Goal: Task Accomplishment & Management: Manage account settings

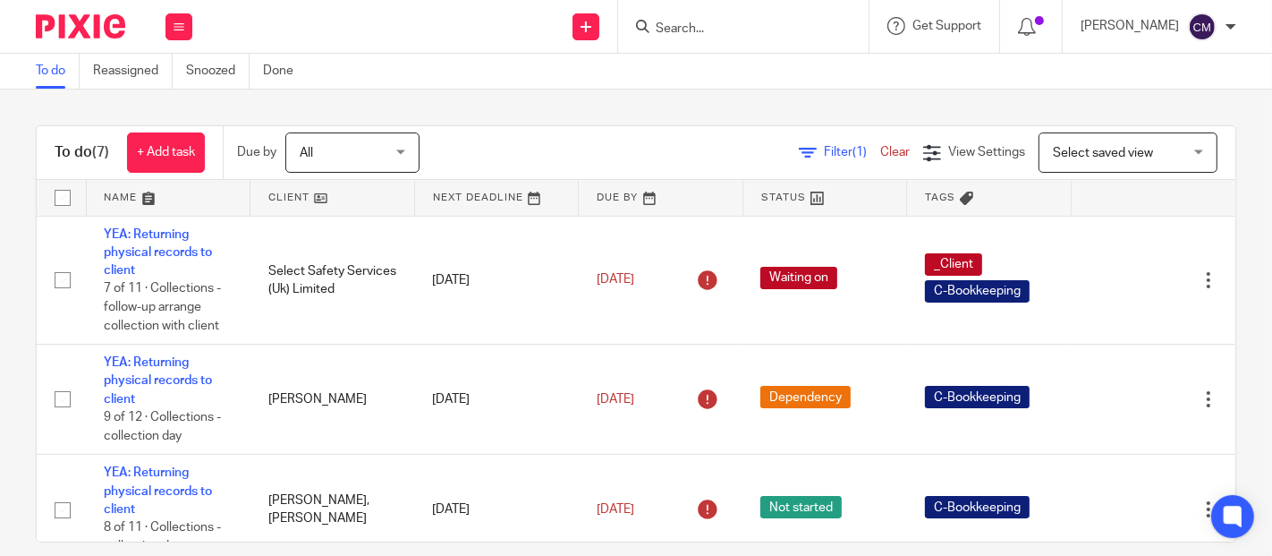
click at [768, 33] on input "Search" at bounding box center [734, 29] width 161 height 16
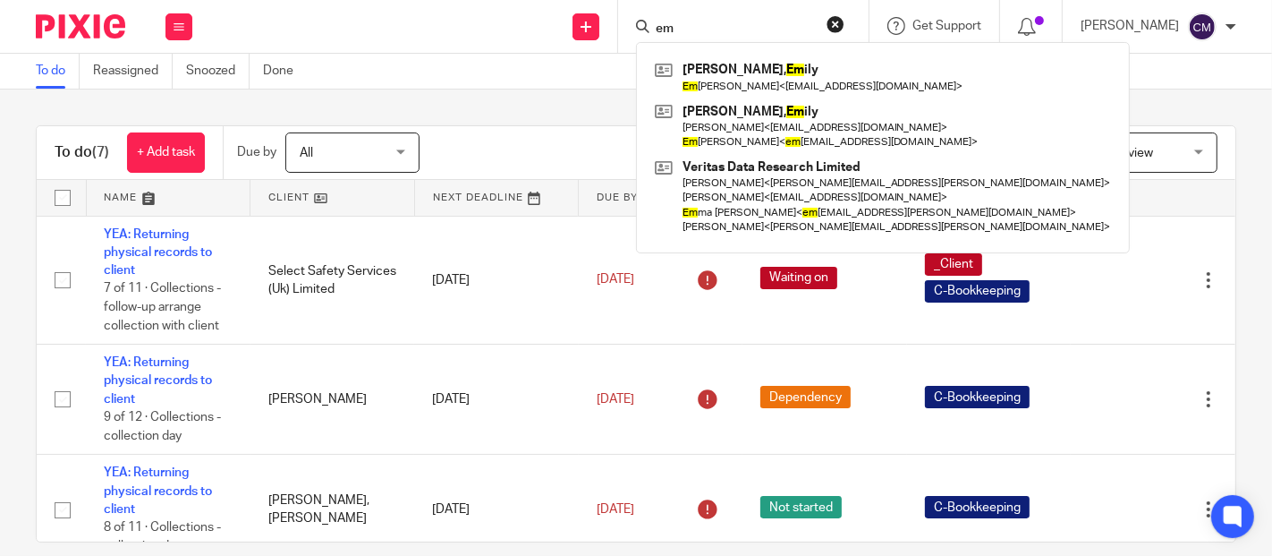
type input "e"
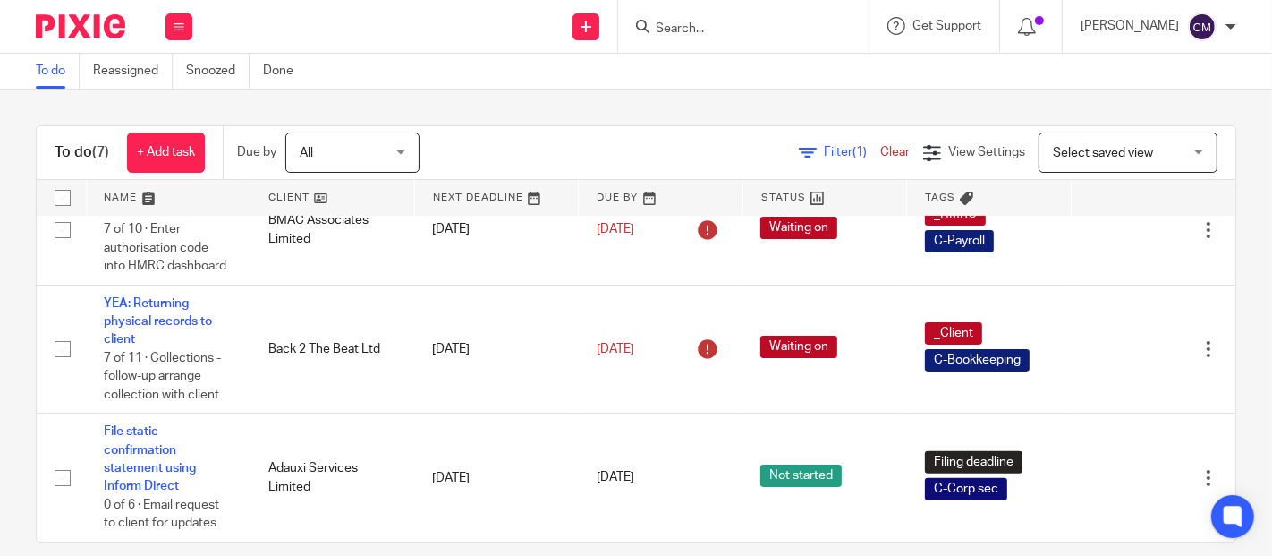
scroll to position [21, 0]
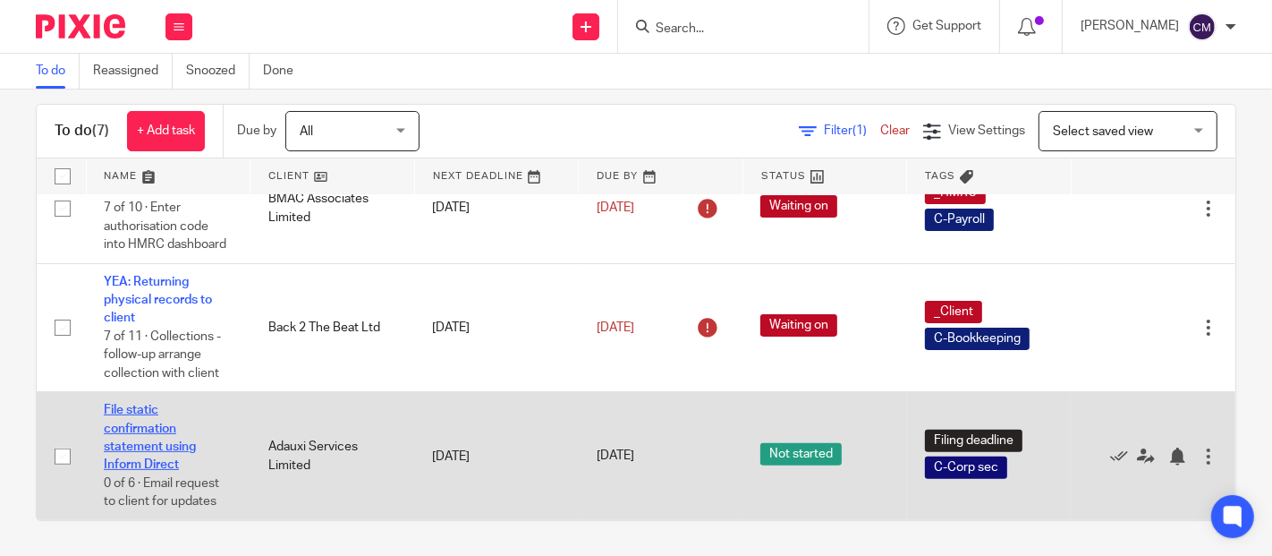
click at [127, 442] on link "File static confirmation statement using Inform Direct" at bounding box center [150, 437] width 92 height 67
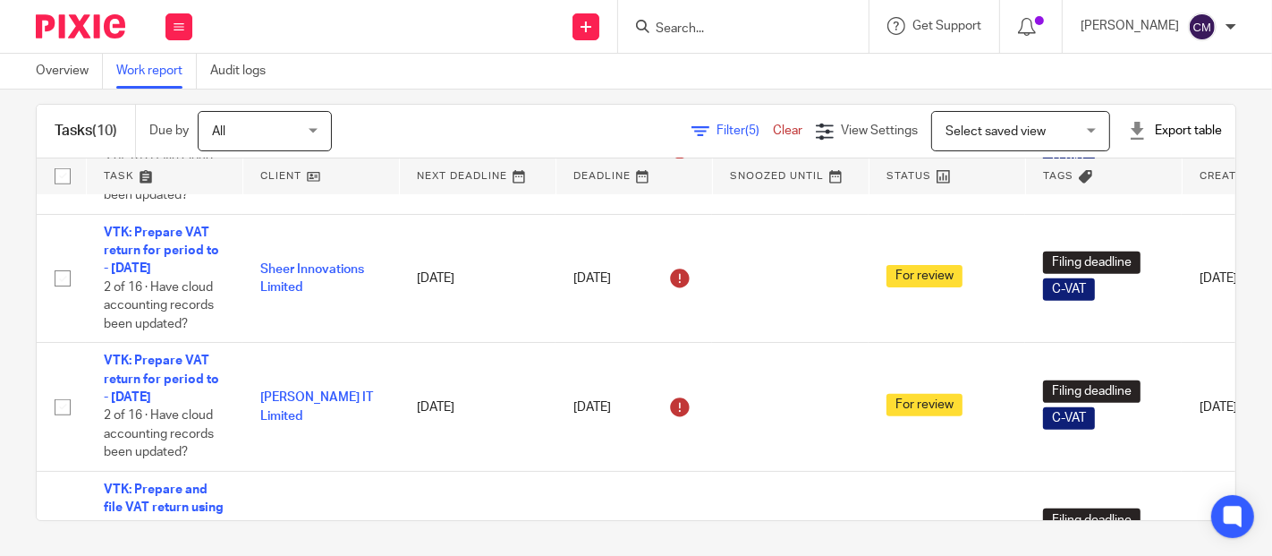
scroll to position [508, 0]
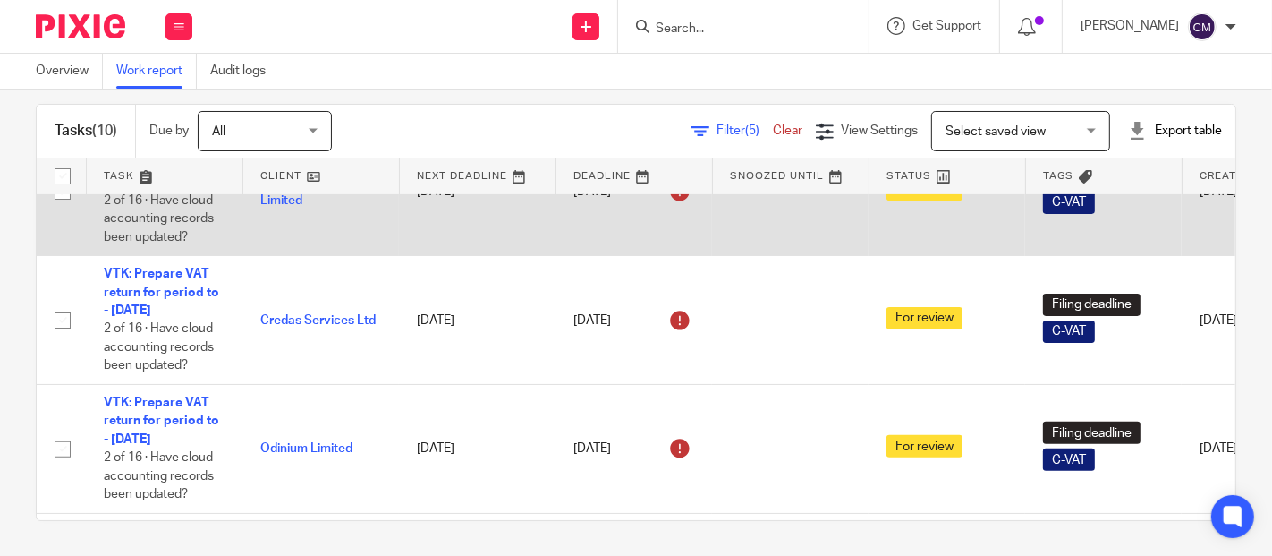
click at [1005, 255] on td "For review" at bounding box center [947, 191] width 157 height 129
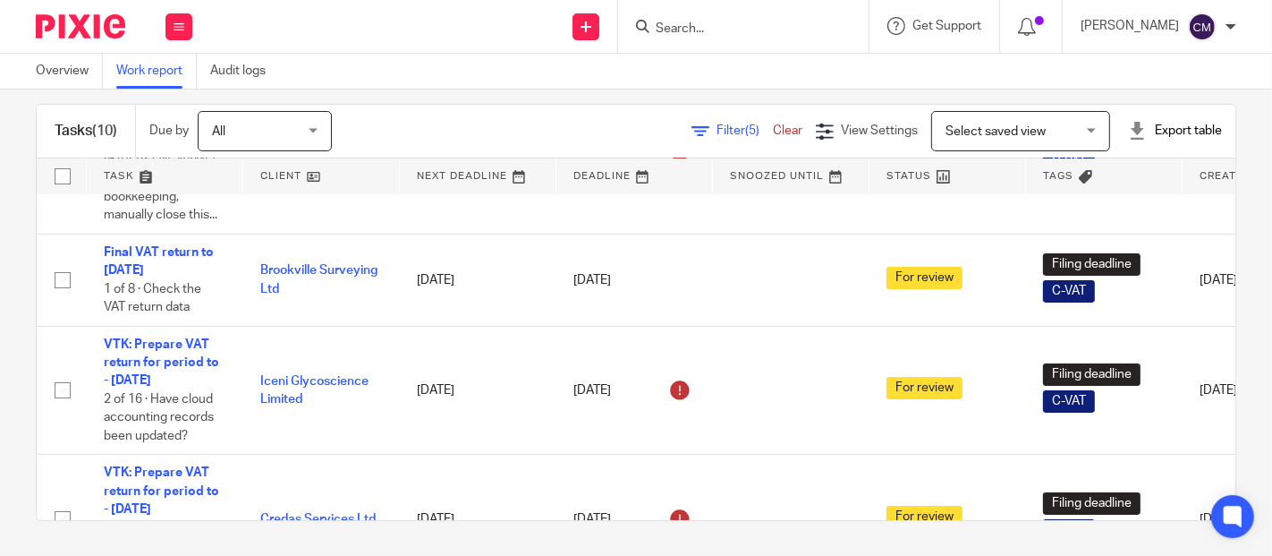
scroll to position [0, 0]
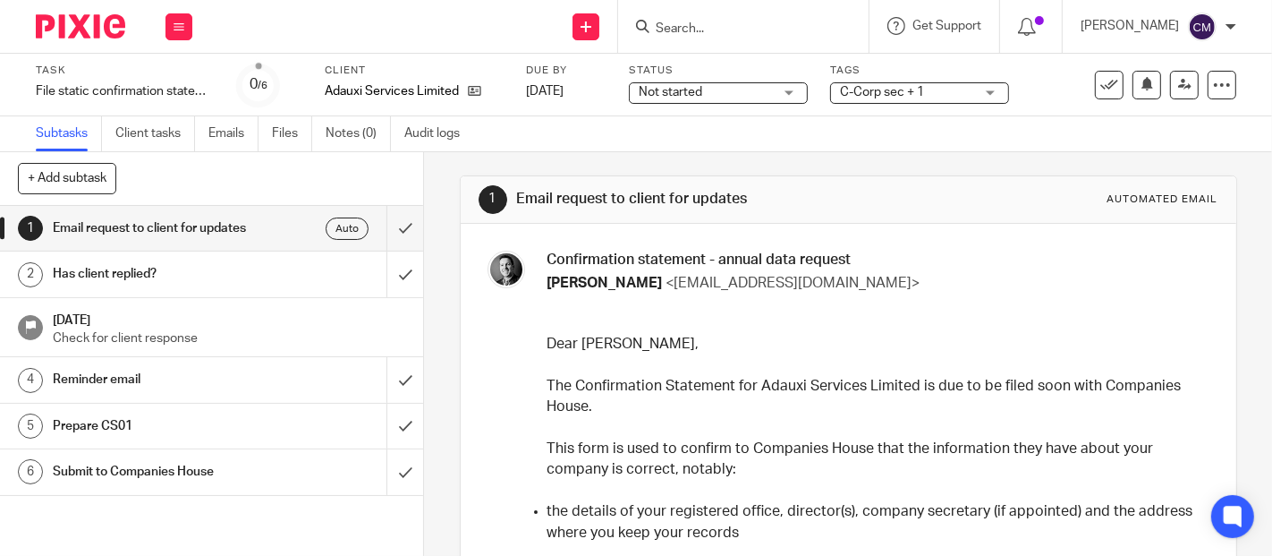
scroll to position [199, 0]
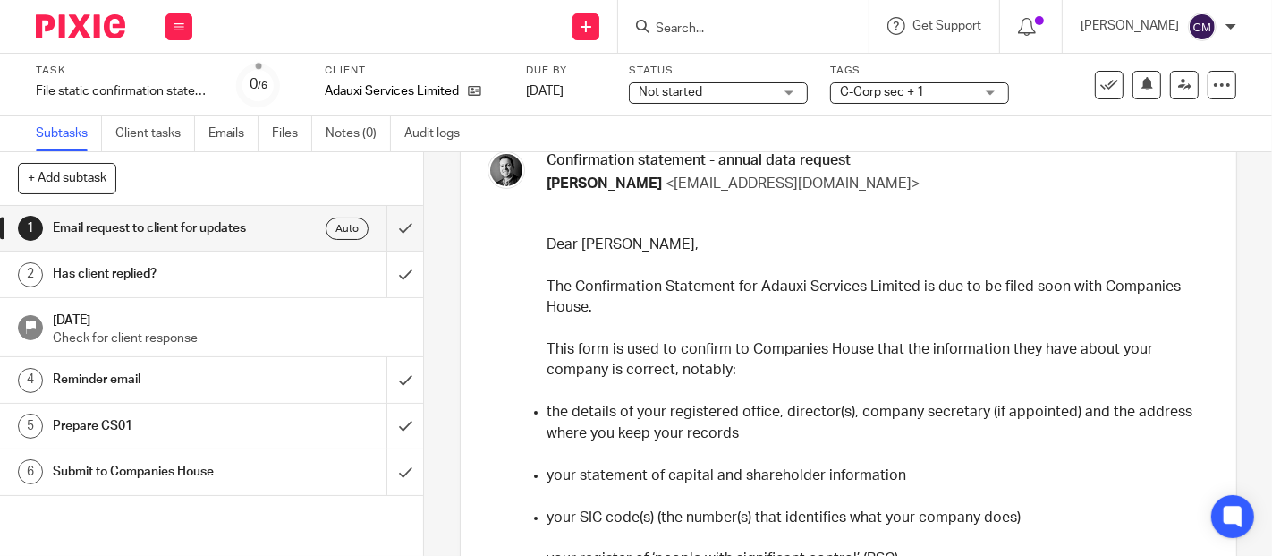
click at [756, 30] on input "Search" at bounding box center [734, 29] width 161 height 16
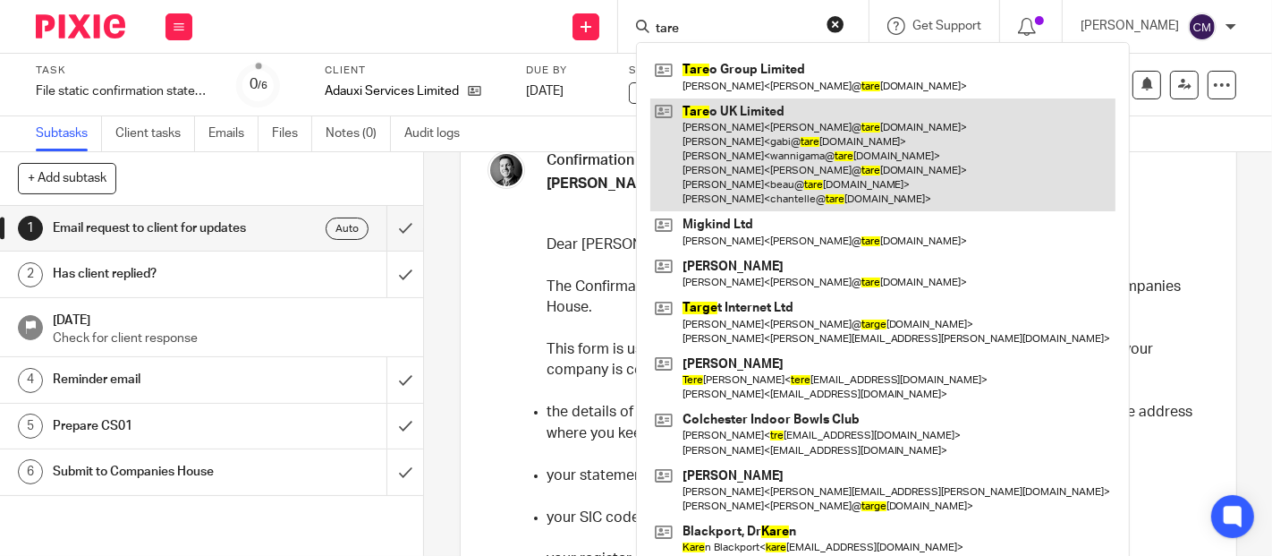
type input "tare"
click at [787, 134] on link at bounding box center [882, 155] width 465 height 114
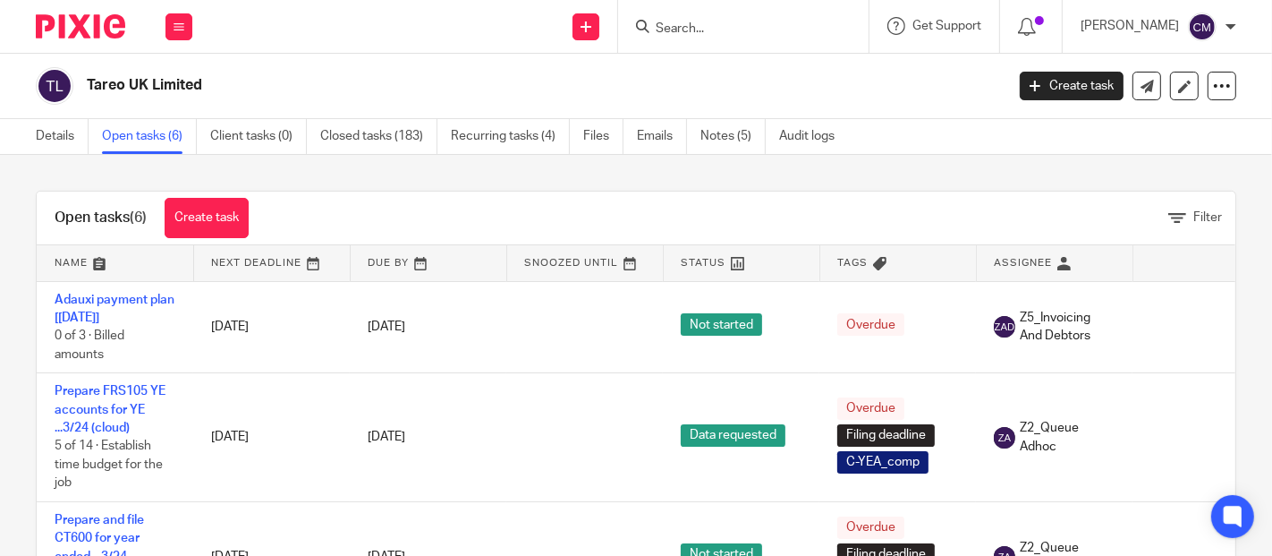
click at [7, 249] on div "Open tasks (6) Create task Filter Name Next Deadline Due By Snoozed Until Statu…" at bounding box center [636, 355] width 1272 height 401
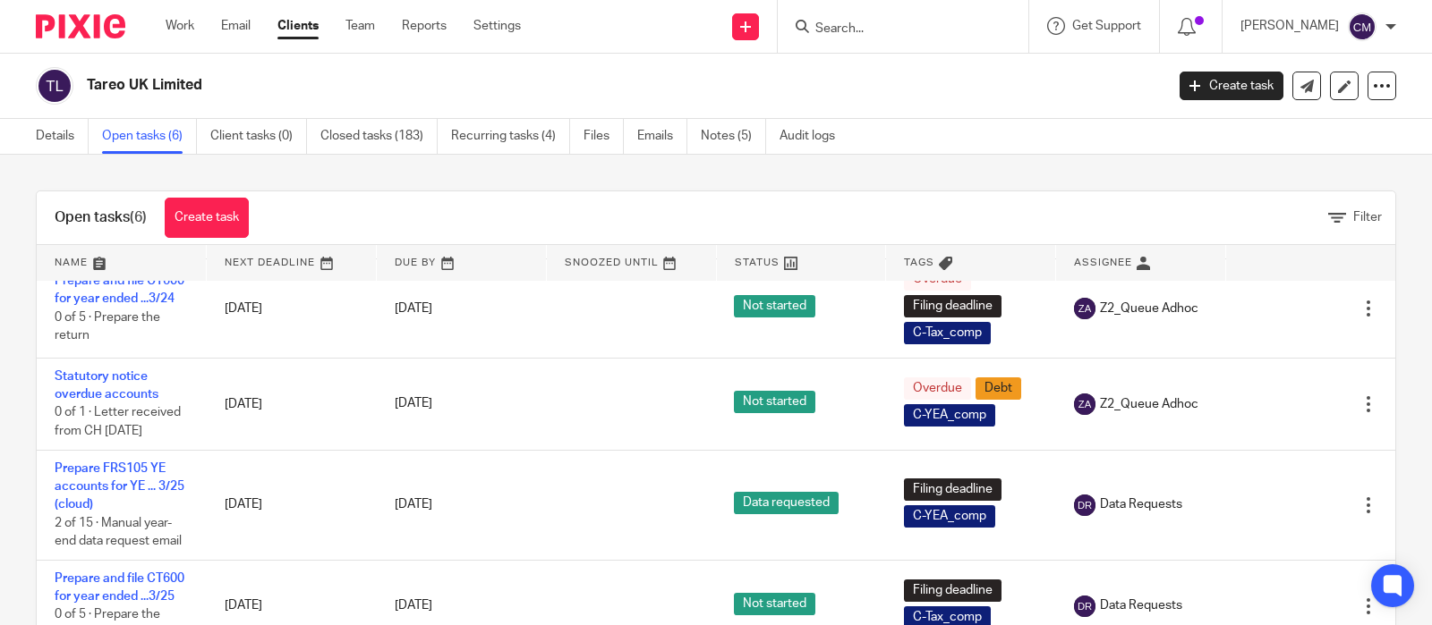
scroll to position [253, 0]
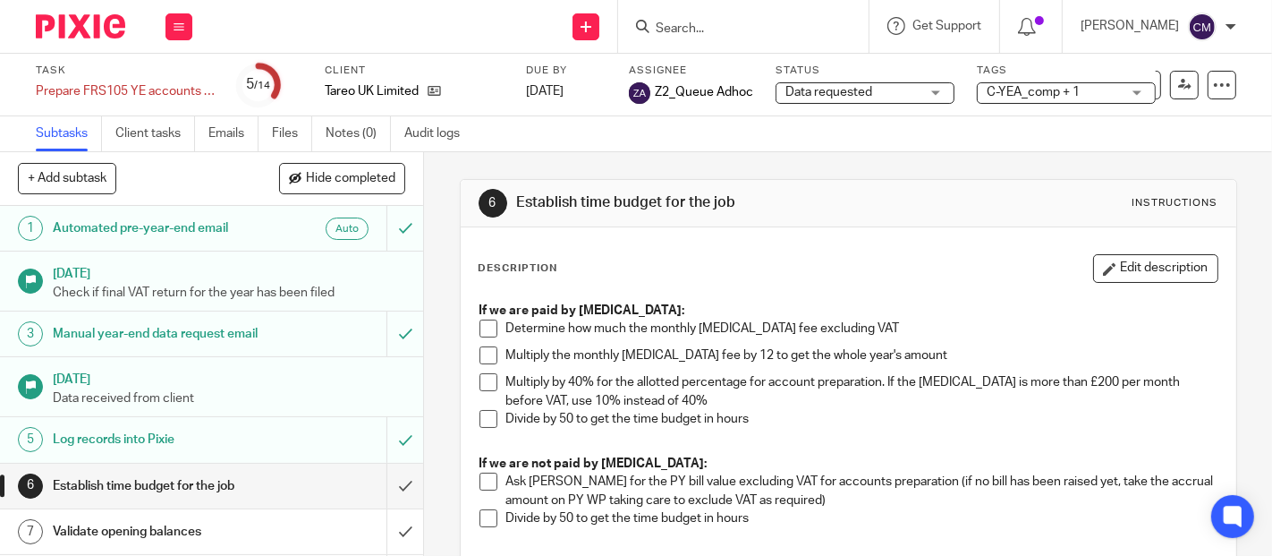
click at [893, 84] on span "Data requested" at bounding box center [853, 92] width 134 height 19
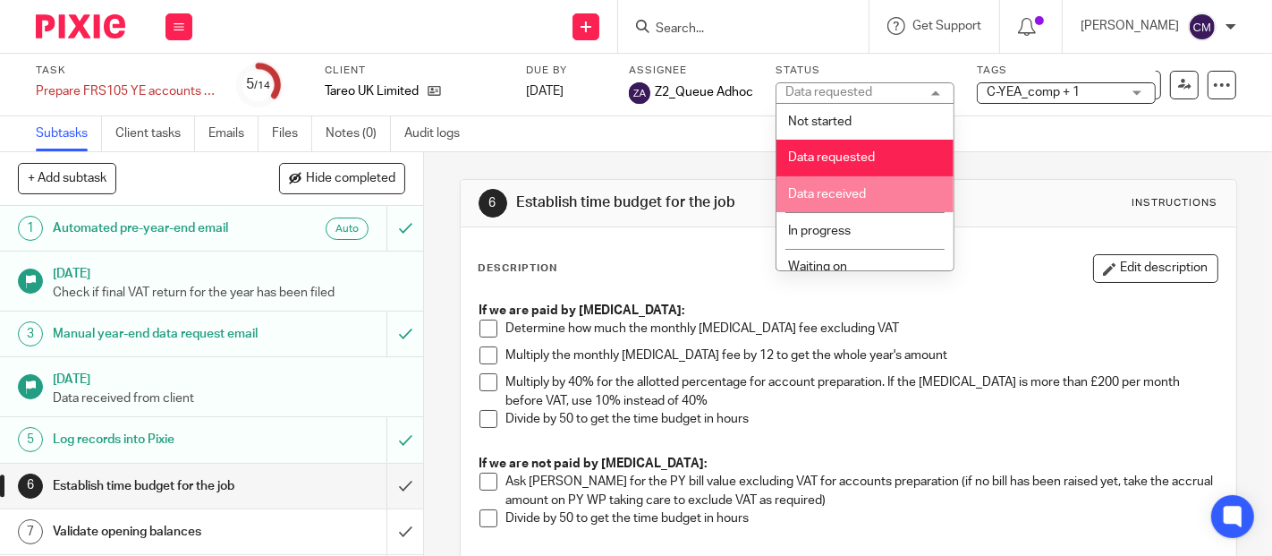
click at [1049, 89] on span "C-YEA_comp + 1" at bounding box center [1033, 92] width 93 height 13
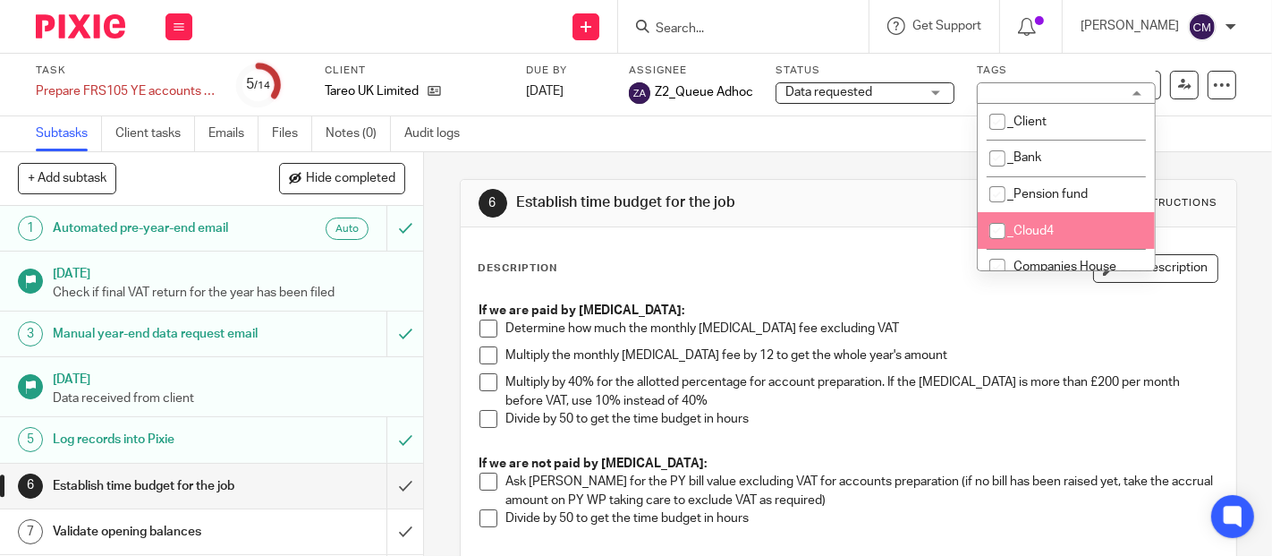
scroll to position [199, 0]
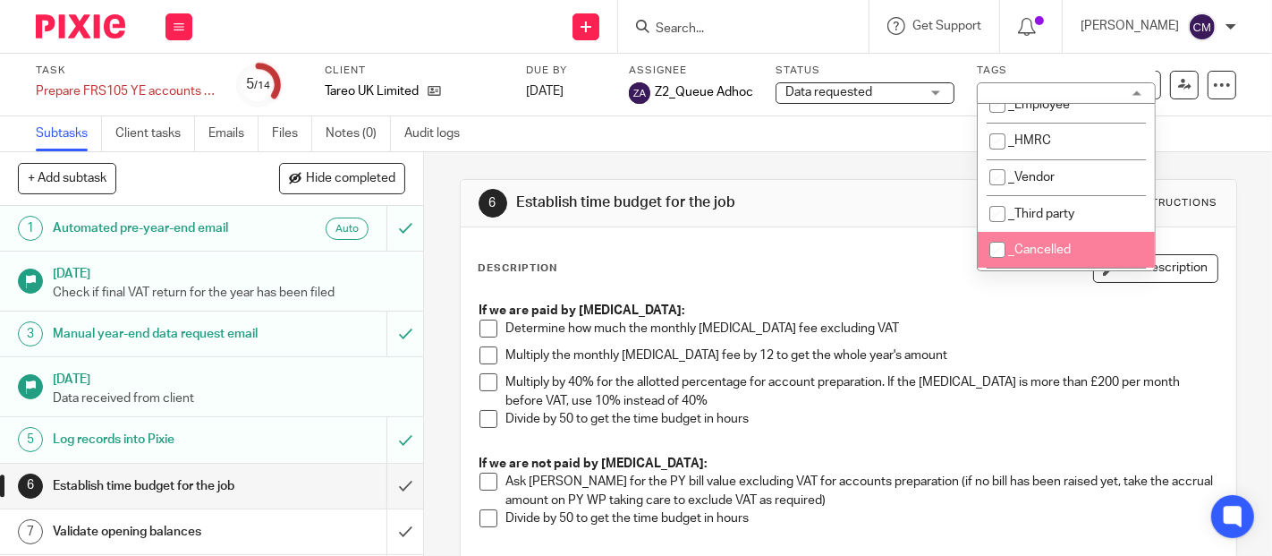
click at [1030, 256] on span "_Cancelled" at bounding box center [1039, 249] width 63 height 13
checkbox input "true"
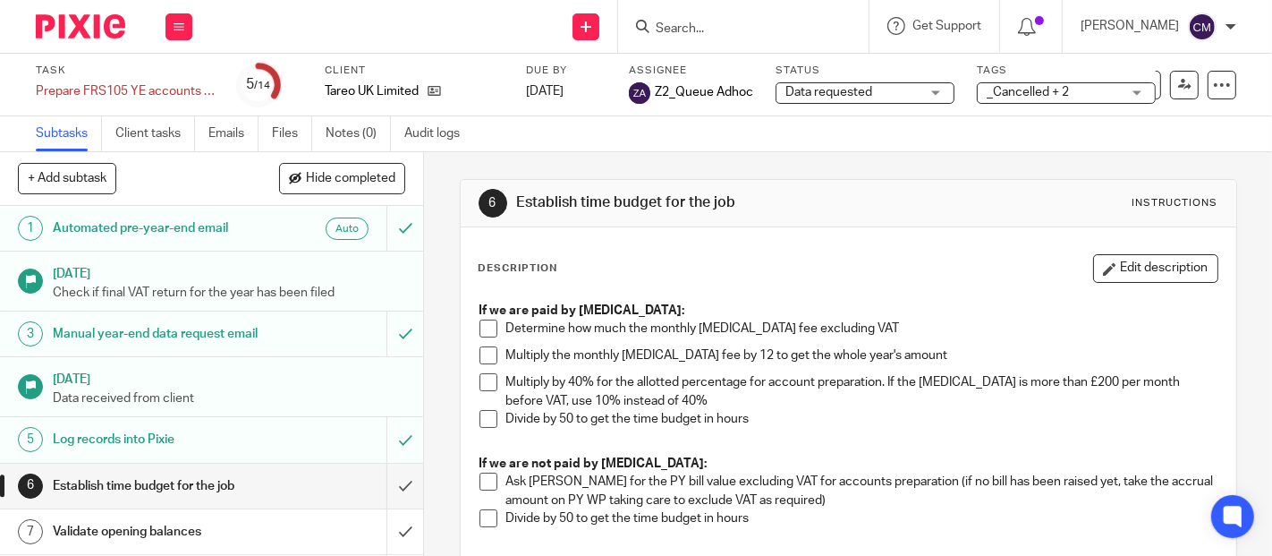
click at [1231, 164] on div "6 Establish time budget for the job Instructions Description Edit description I…" at bounding box center [848, 354] width 848 height 404
click at [1213, 84] on icon at bounding box center [1222, 85] width 18 height 18
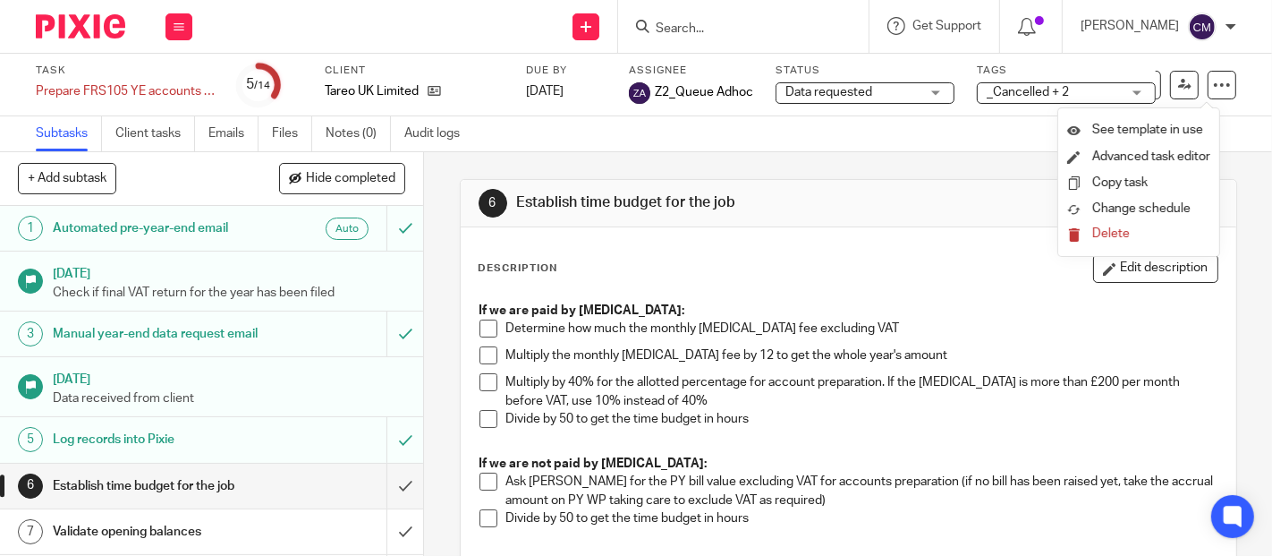
click at [789, 150] on div "Subtasks Client tasks Emails Files Notes (0) Audit logs" at bounding box center [636, 134] width 1272 height 36
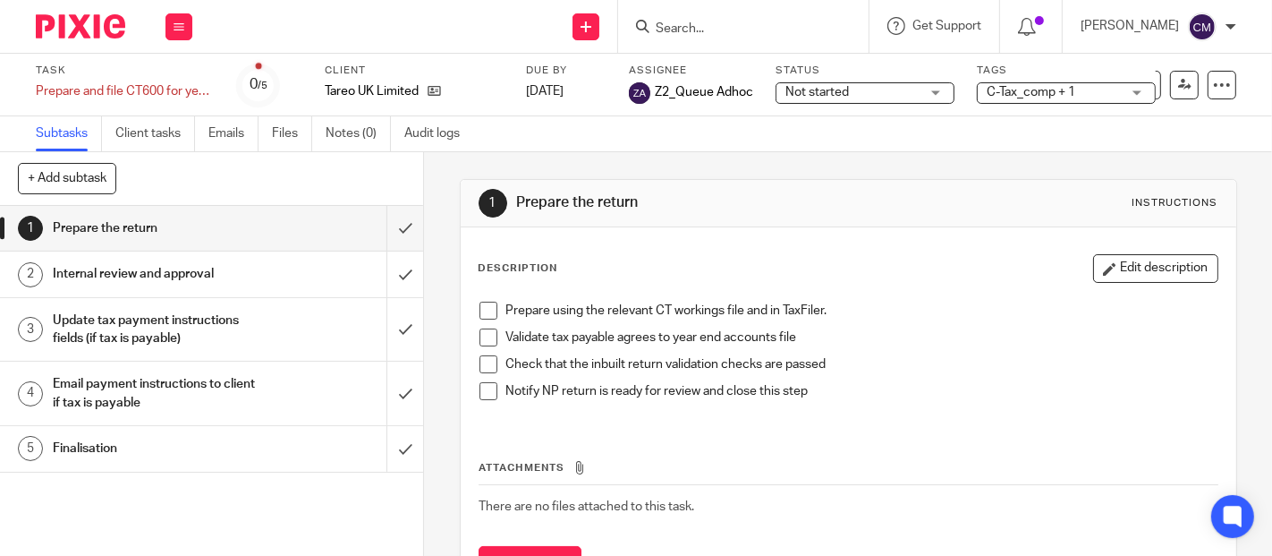
click at [1030, 88] on span "C-Tax_comp + 1" at bounding box center [1031, 92] width 89 height 13
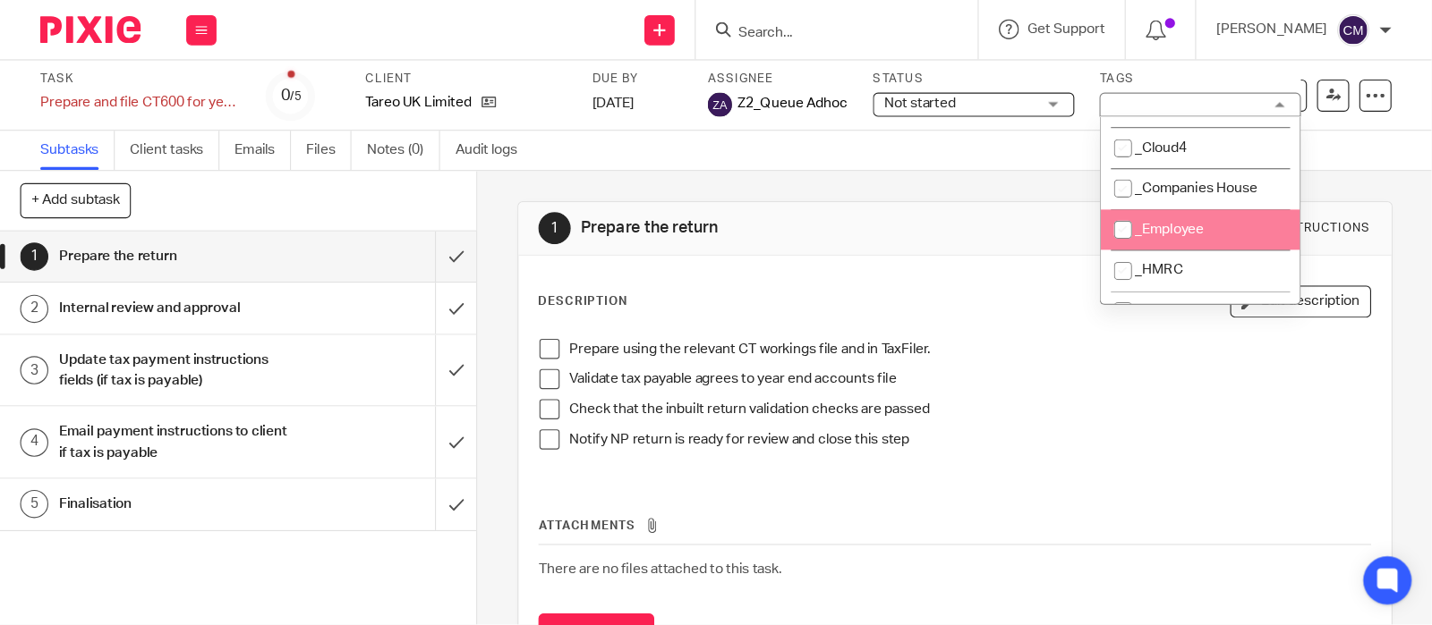
scroll to position [199, 0]
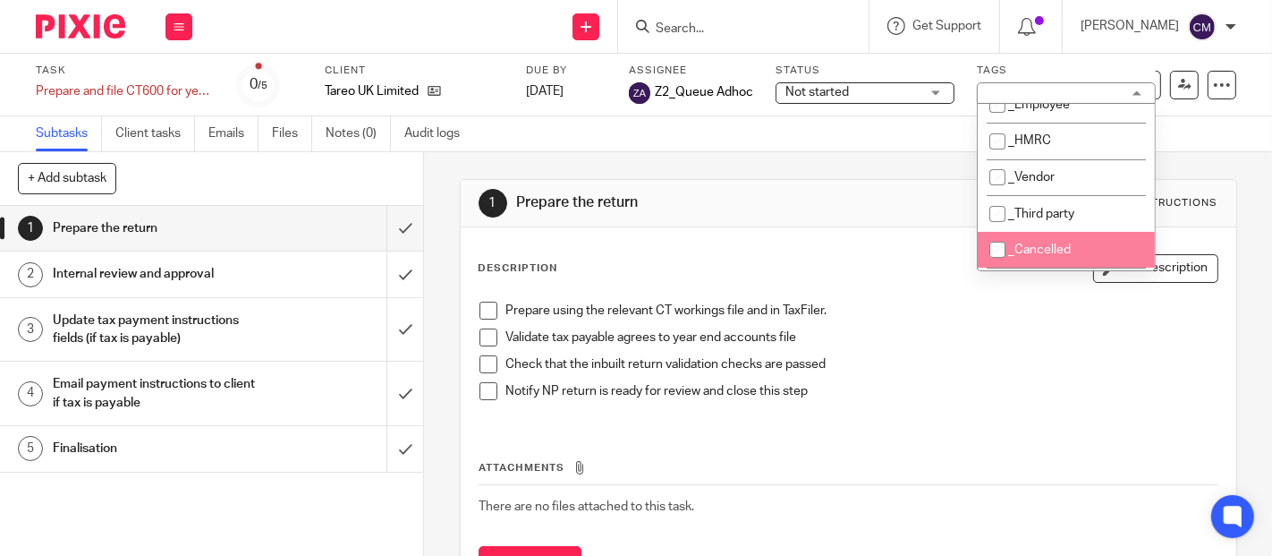
click at [1039, 237] on li "_Cancelled" at bounding box center [1066, 250] width 177 height 37
checkbox input "true"
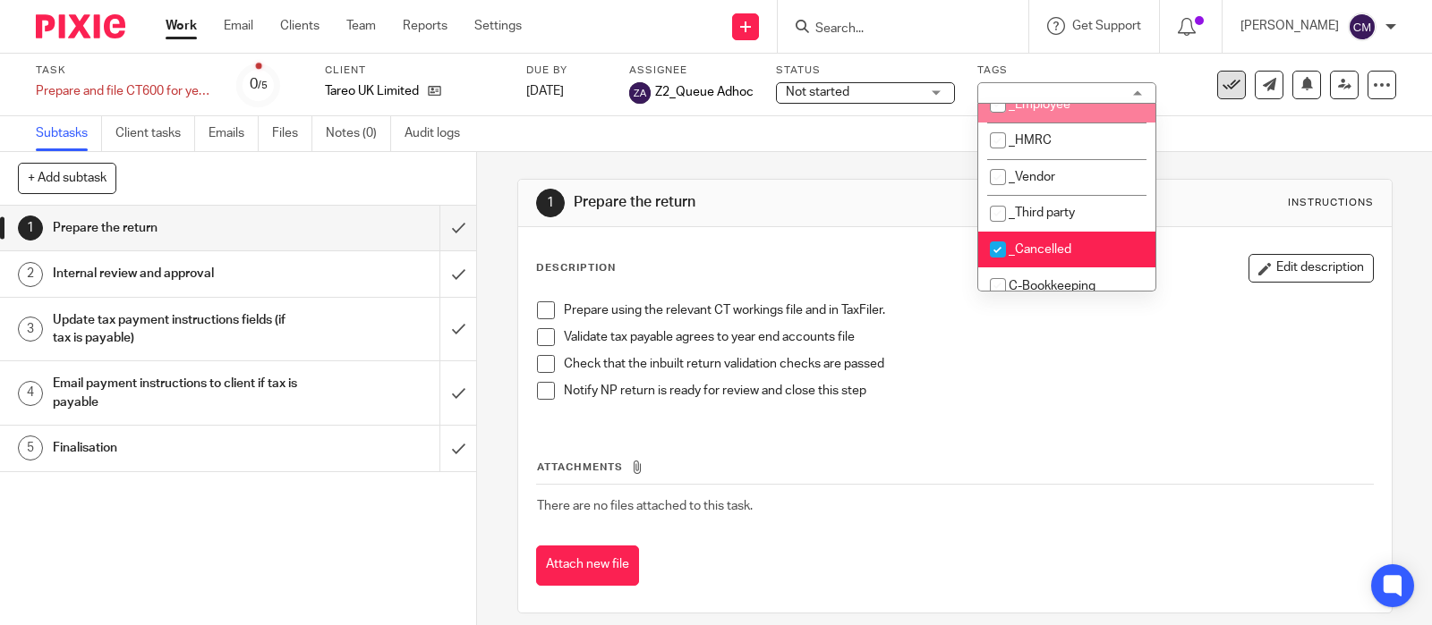
click at [1222, 81] on icon at bounding box center [1231, 85] width 18 height 18
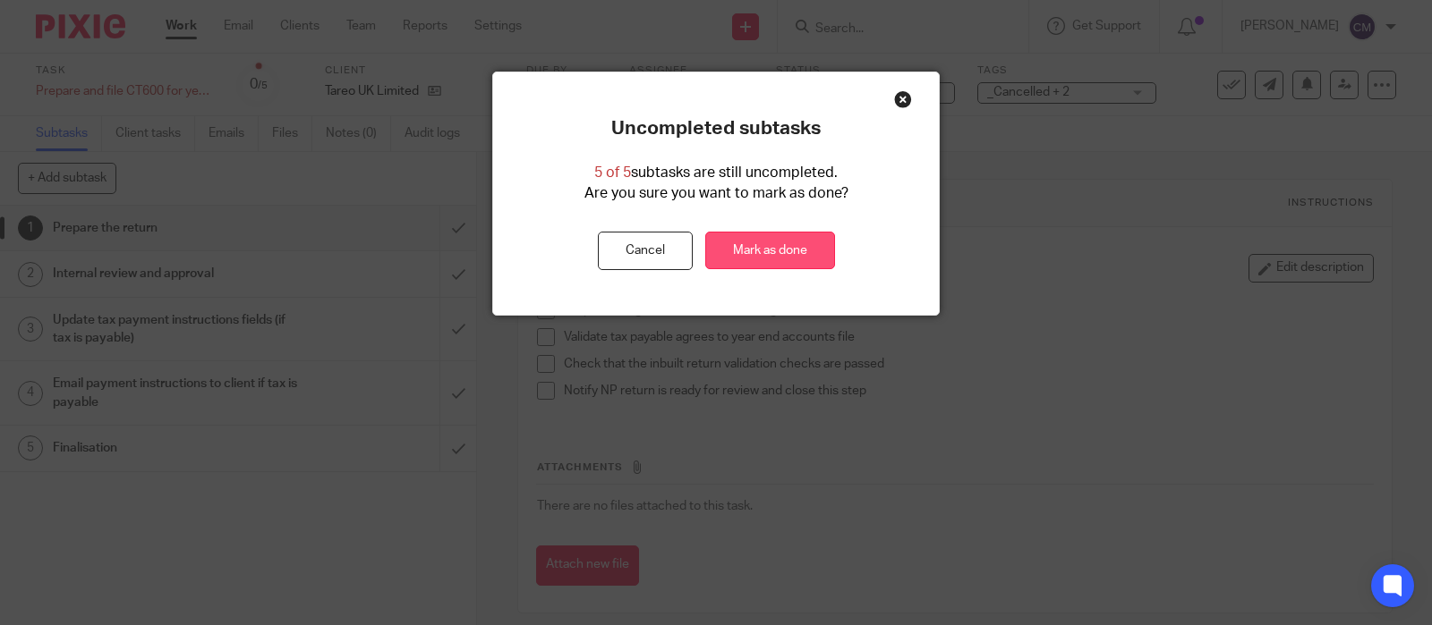
click at [789, 245] on link "Mark as done" at bounding box center [770, 251] width 130 height 38
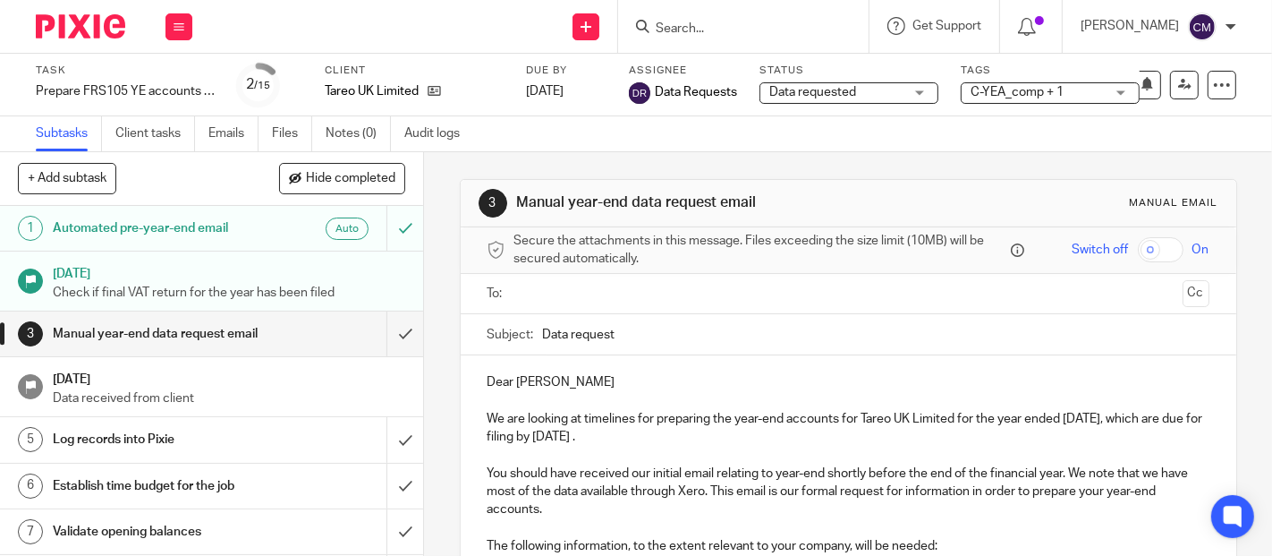
click at [1001, 92] on span "C-YEA_comp + 1" at bounding box center [1017, 92] width 93 height 13
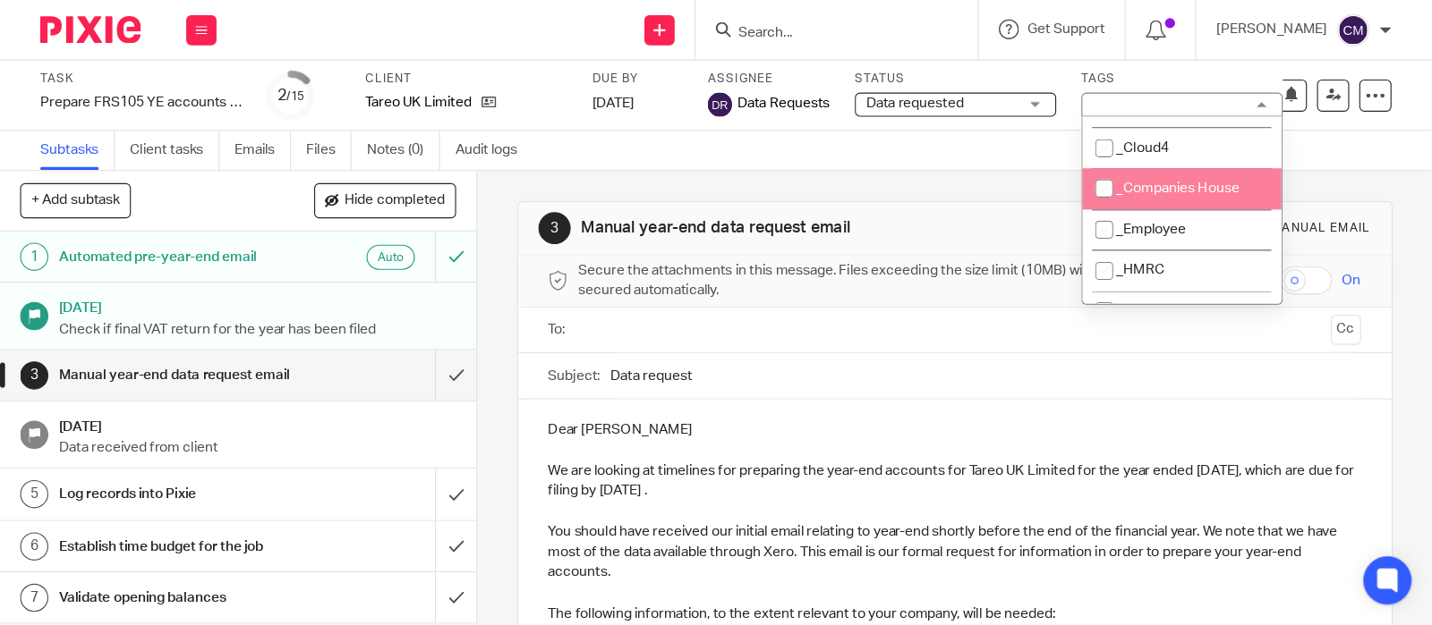
scroll to position [199, 0]
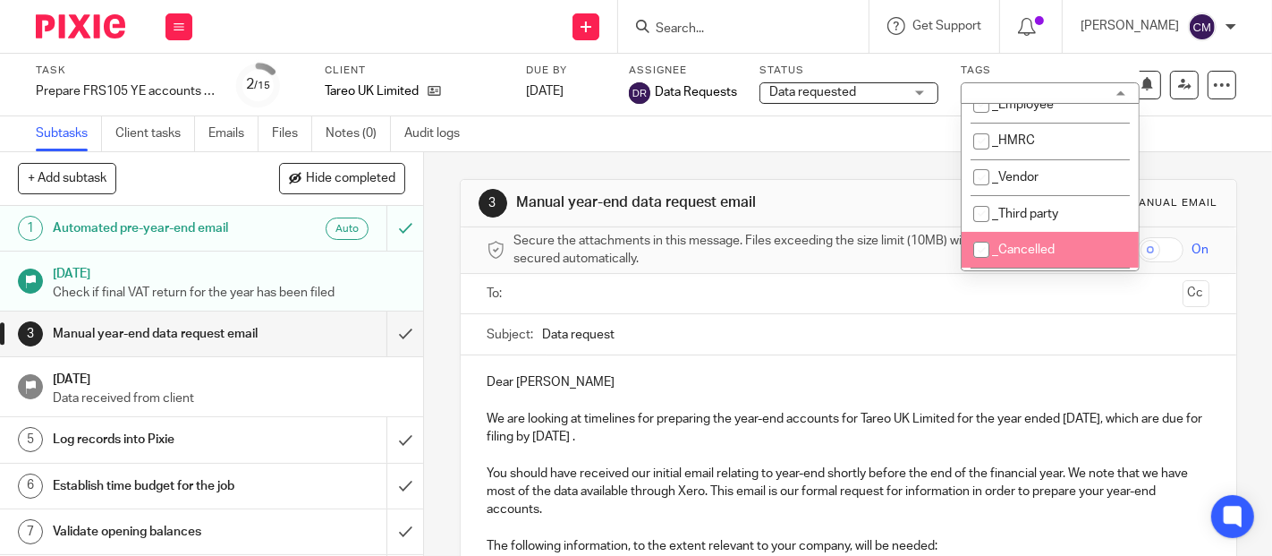
click at [1008, 252] on span "_Cancelled" at bounding box center [1023, 249] width 63 height 13
checkbox input "true"
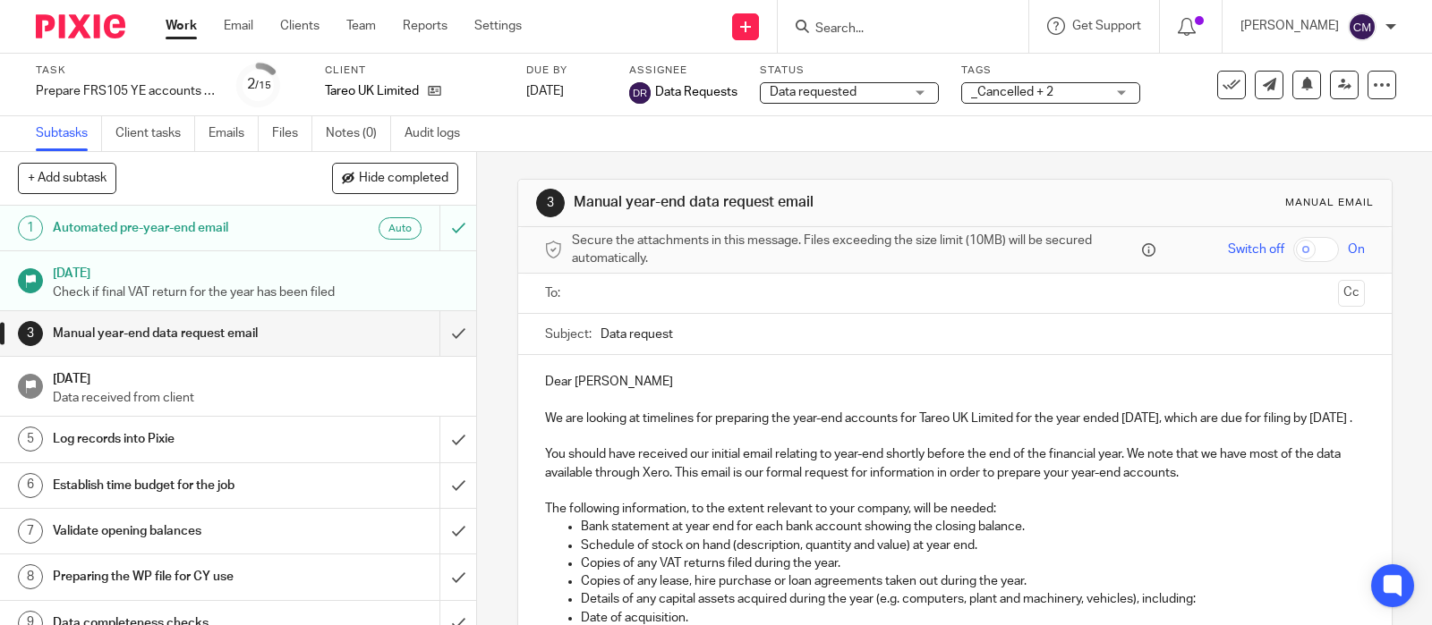
click at [1199, 90] on div "See template in use Advanced task editor Copy task Change schedule Delete" at bounding box center [1282, 85] width 226 height 29
click at [1222, 83] on icon at bounding box center [1231, 85] width 18 height 18
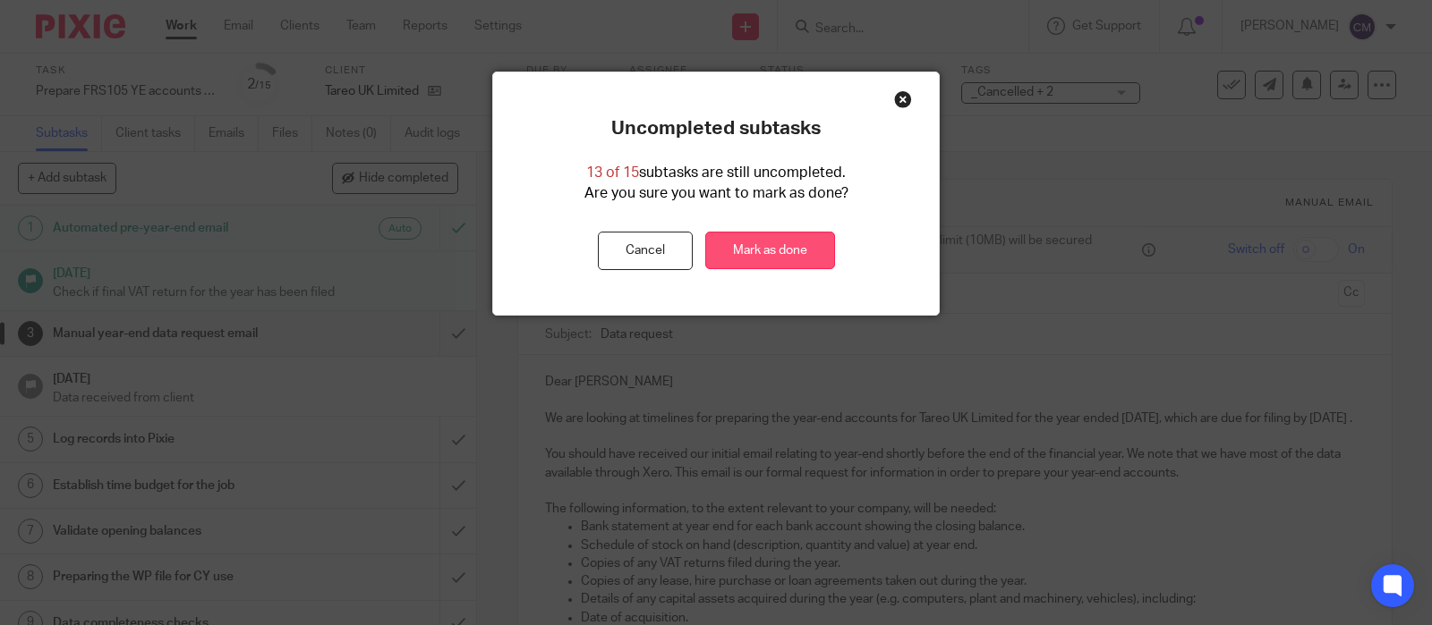
click at [804, 245] on link "Mark as done" at bounding box center [770, 251] width 130 height 38
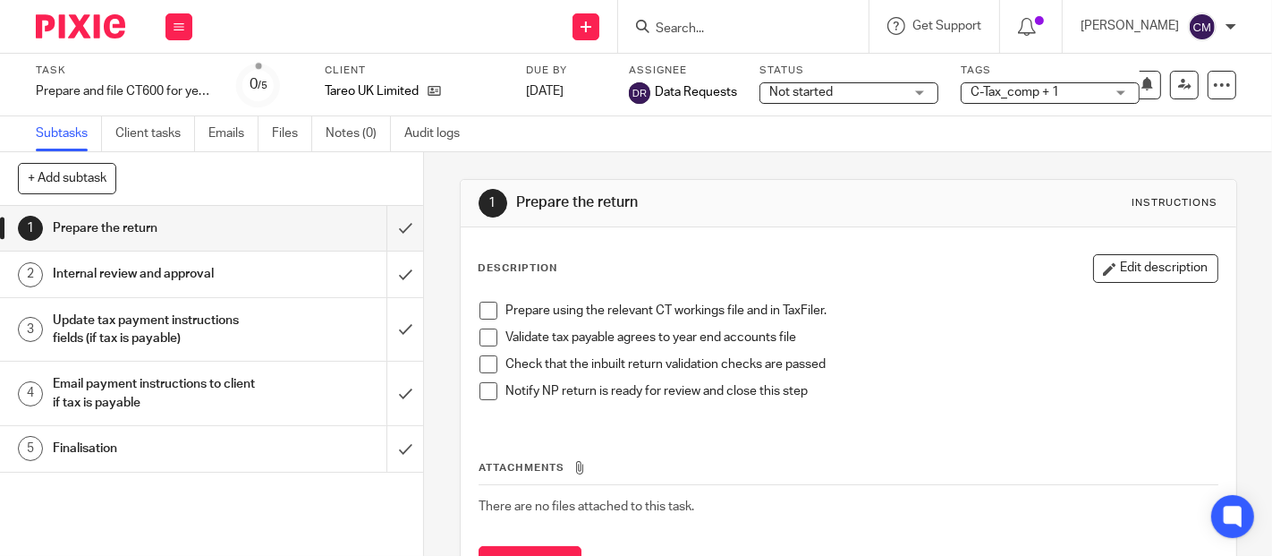
click at [1028, 89] on span "C-Tax_comp + 1" at bounding box center [1015, 92] width 89 height 13
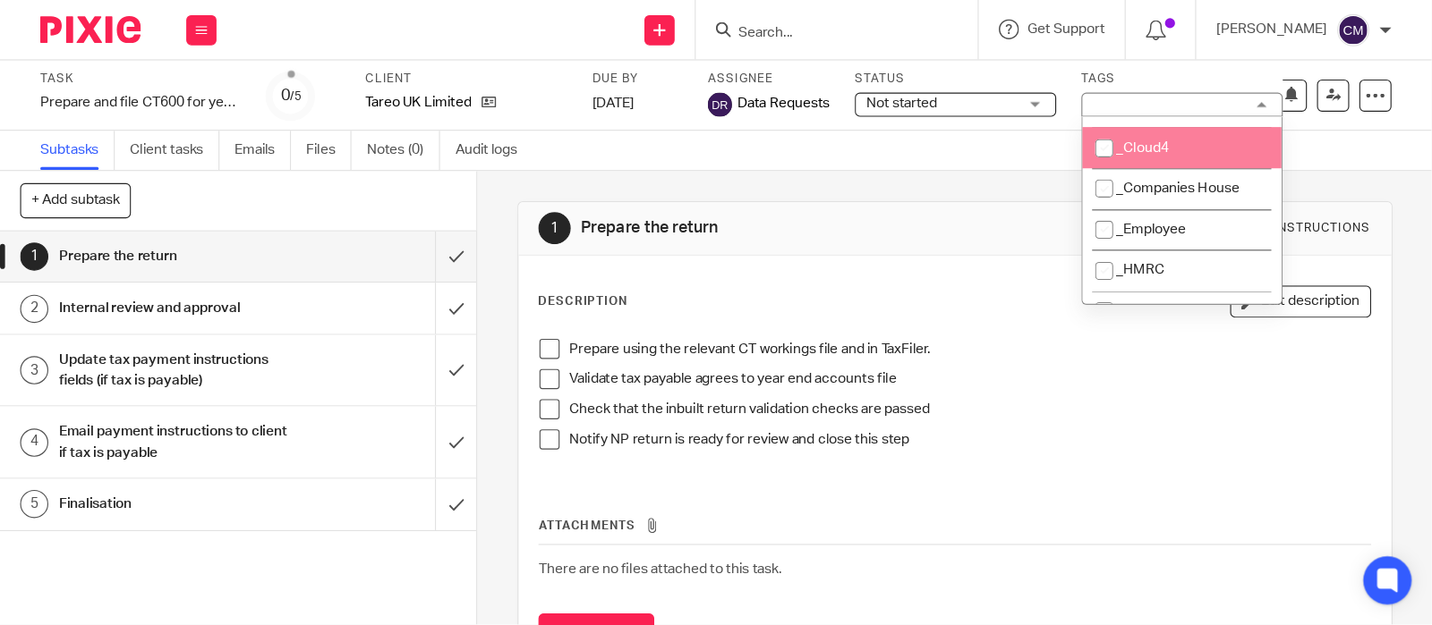
scroll to position [199, 0]
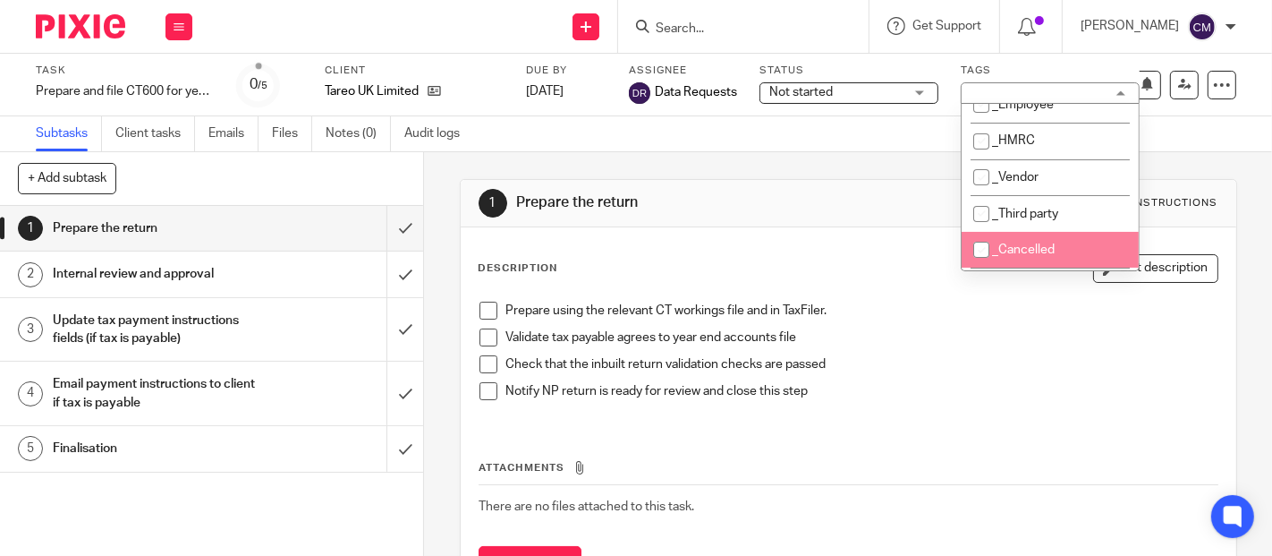
click at [1016, 250] on span "_Cancelled" at bounding box center [1023, 249] width 63 height 13
checkbox input "true"
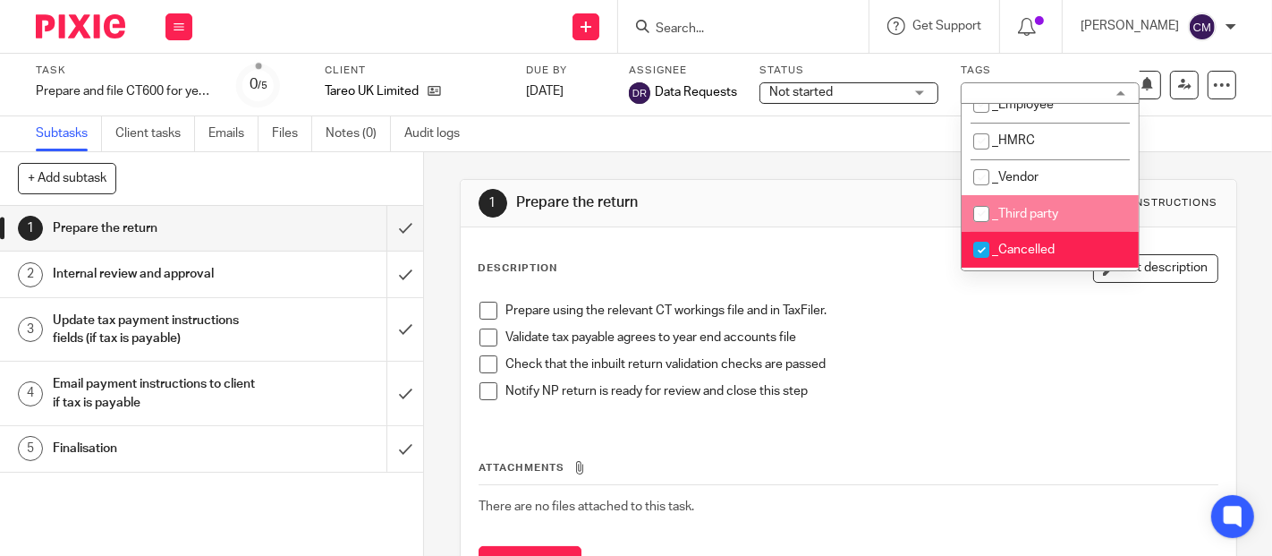
click at [806, 184] on div "1 Prepare the return Instructions" at bounding box center [849, 203] width 776 height 47
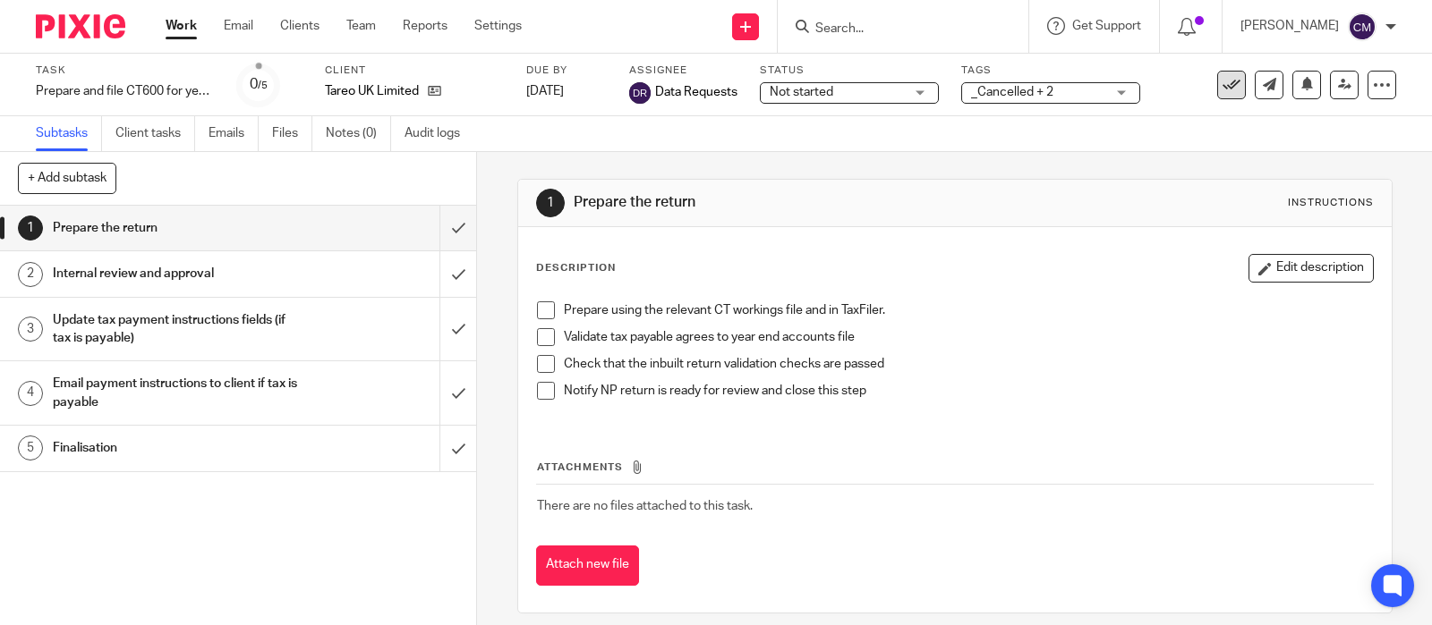
click at [1222, 85] on icon at bounding box center [1231, 85] width 18 height 18
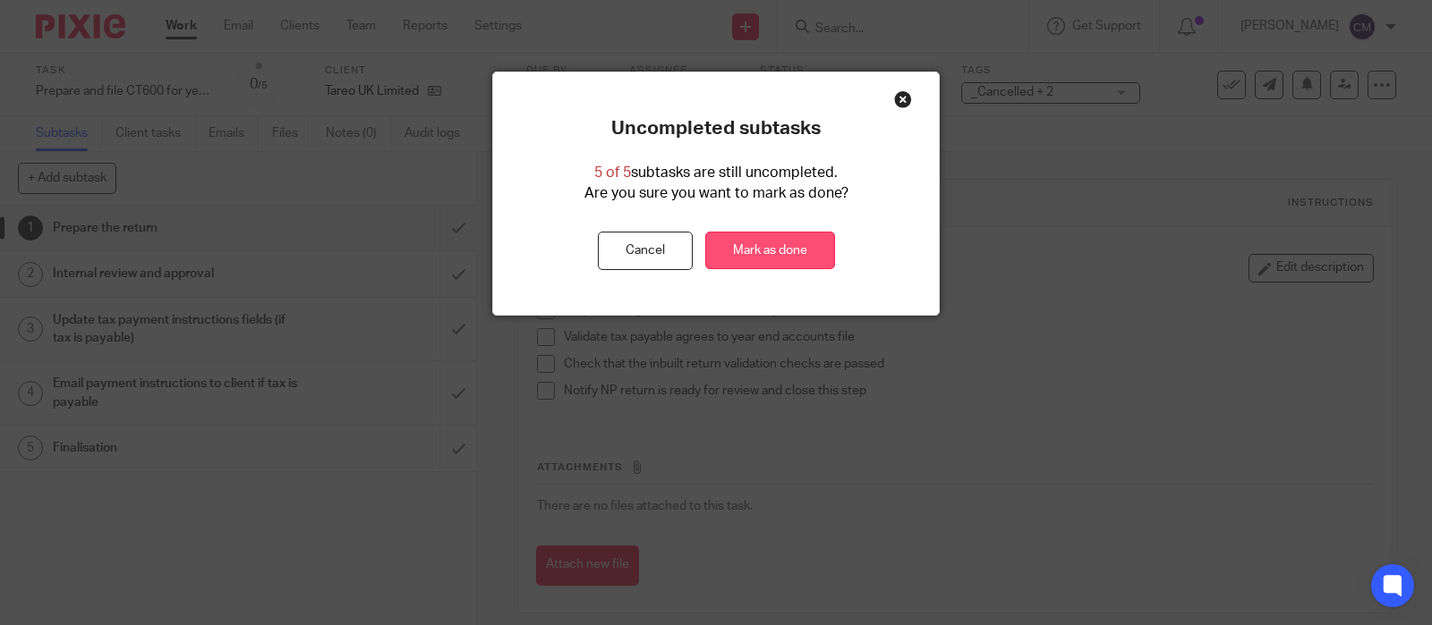
click at [760, 250] on link "Mark as done" at bounding box center [770, 251] width 130 height 38
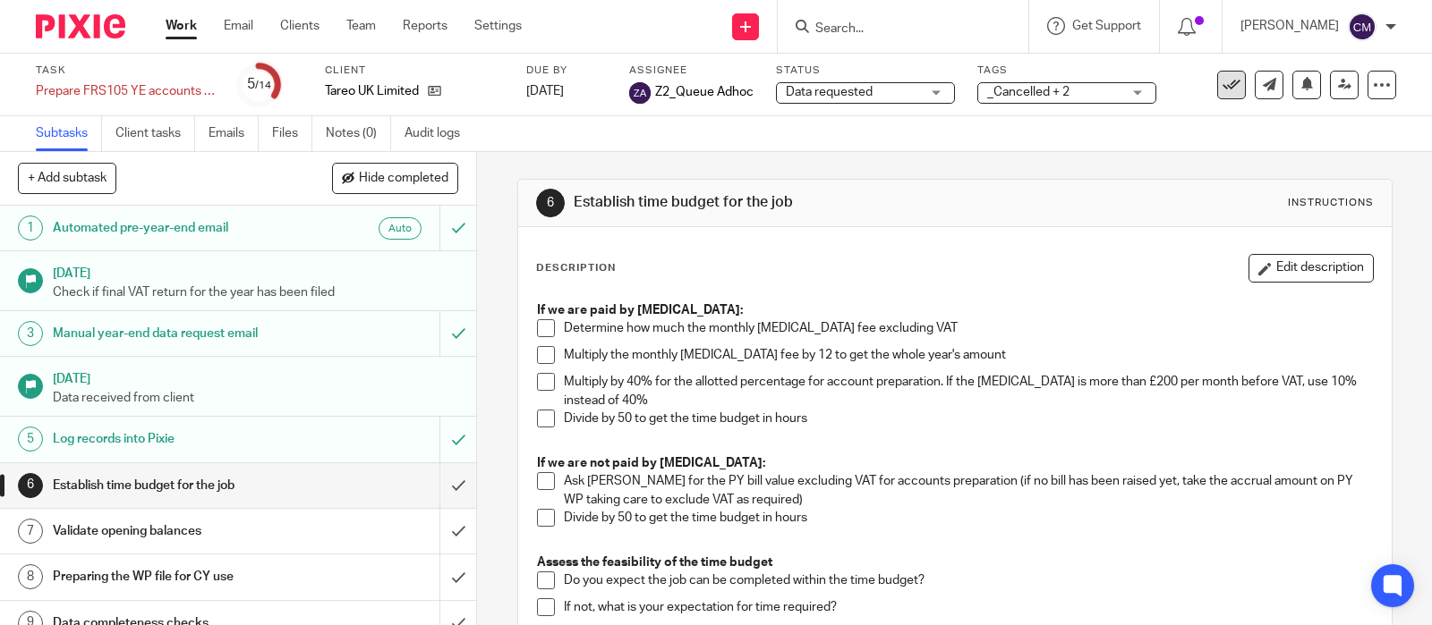
click at [1222, 92] on icon at bounding box center [1231, 85] width 18 height 18
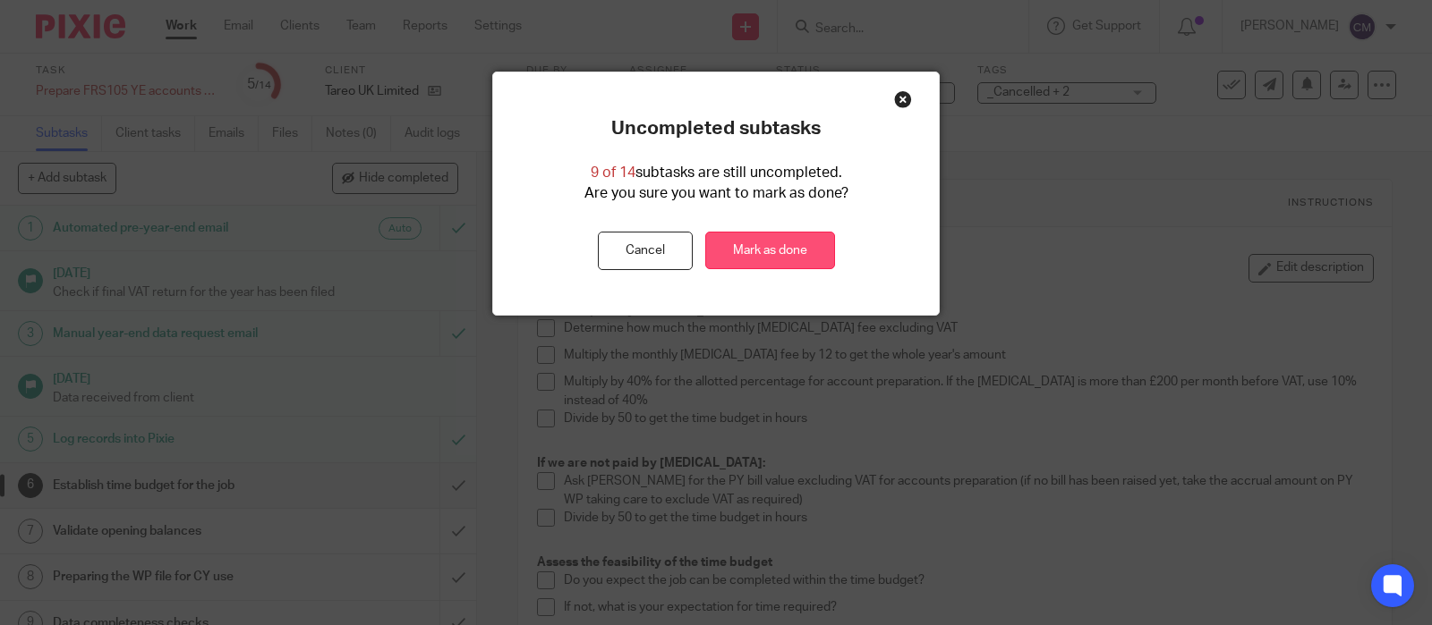
click at [733, 256] on link "Mark as done" at bounding box center [770, 251] width 130 height 38
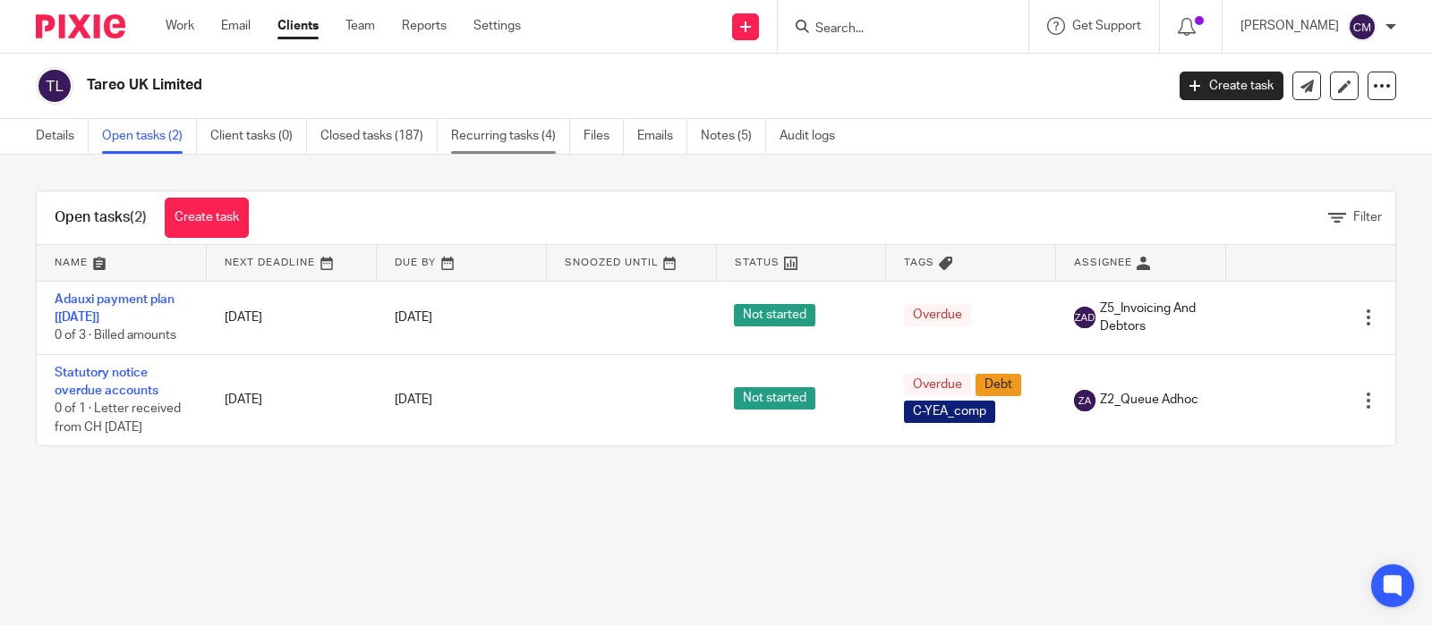
click at [466, 134] on link "Recurring tasks (4)" at bounding box center [510, 136] width 119 height 35
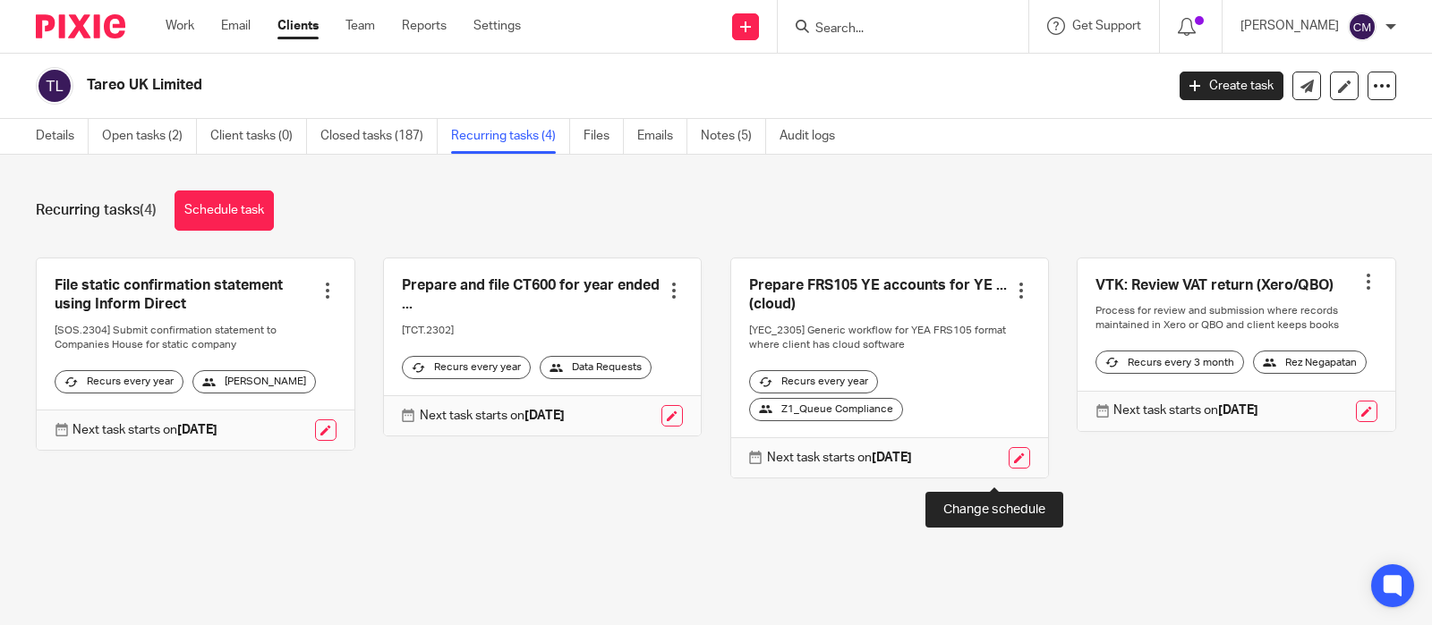
click at [1008, 469] on link at bounding box center [1018, 457] width 21 height 21
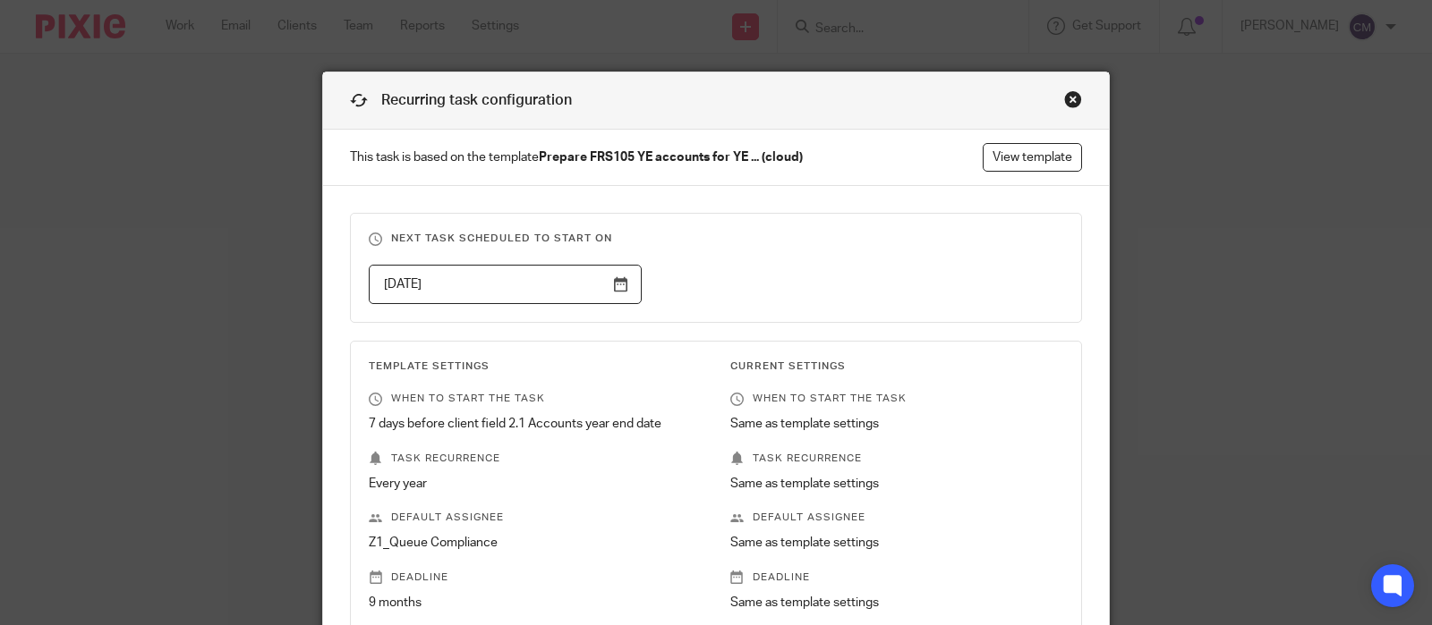
scroll to position [259, 0]
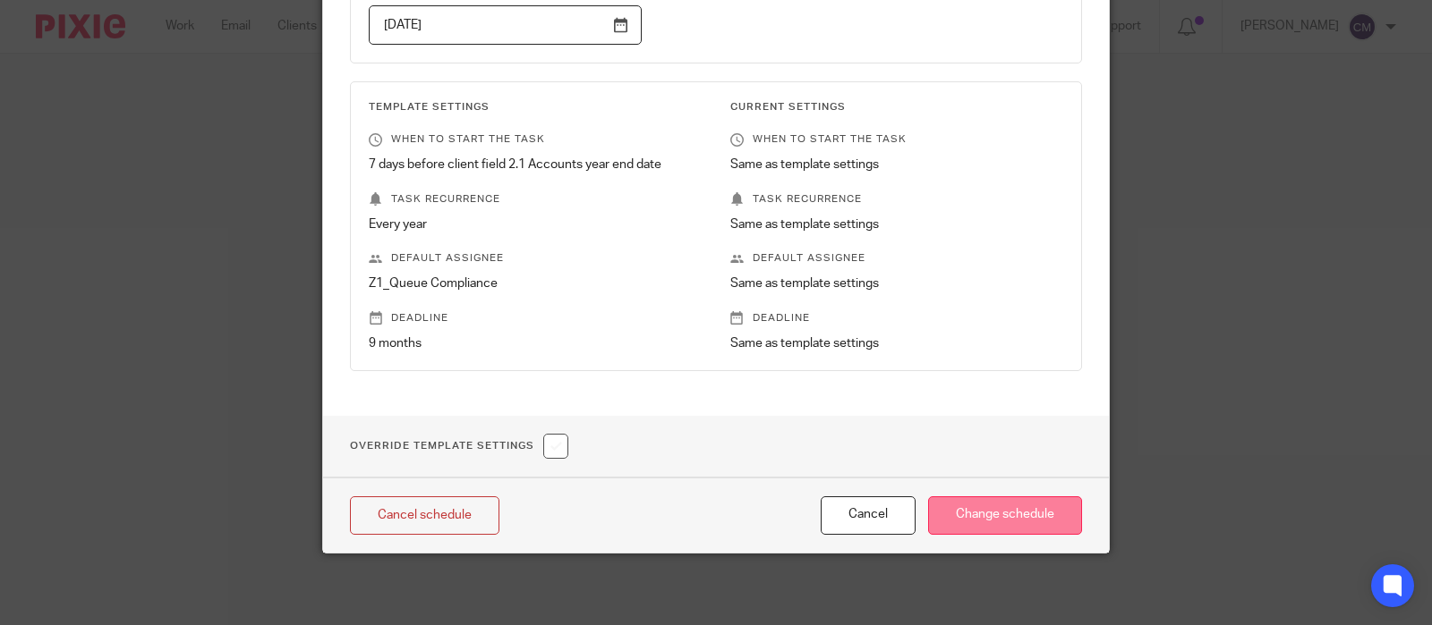
click at [970, 511] on input "Change schedule" at bounding box center [1005, 516] width 154 height 38
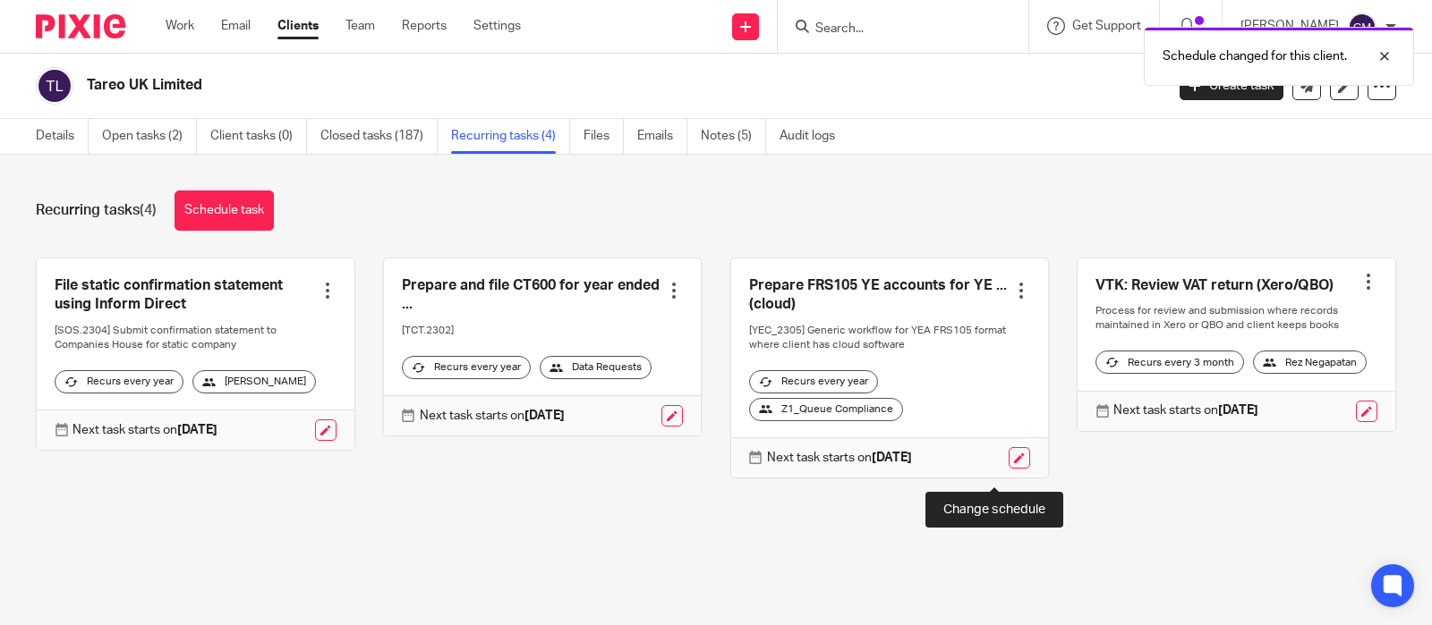
click at [1008, 469] on link at bounding box center [1018, 457] width 21 height 21
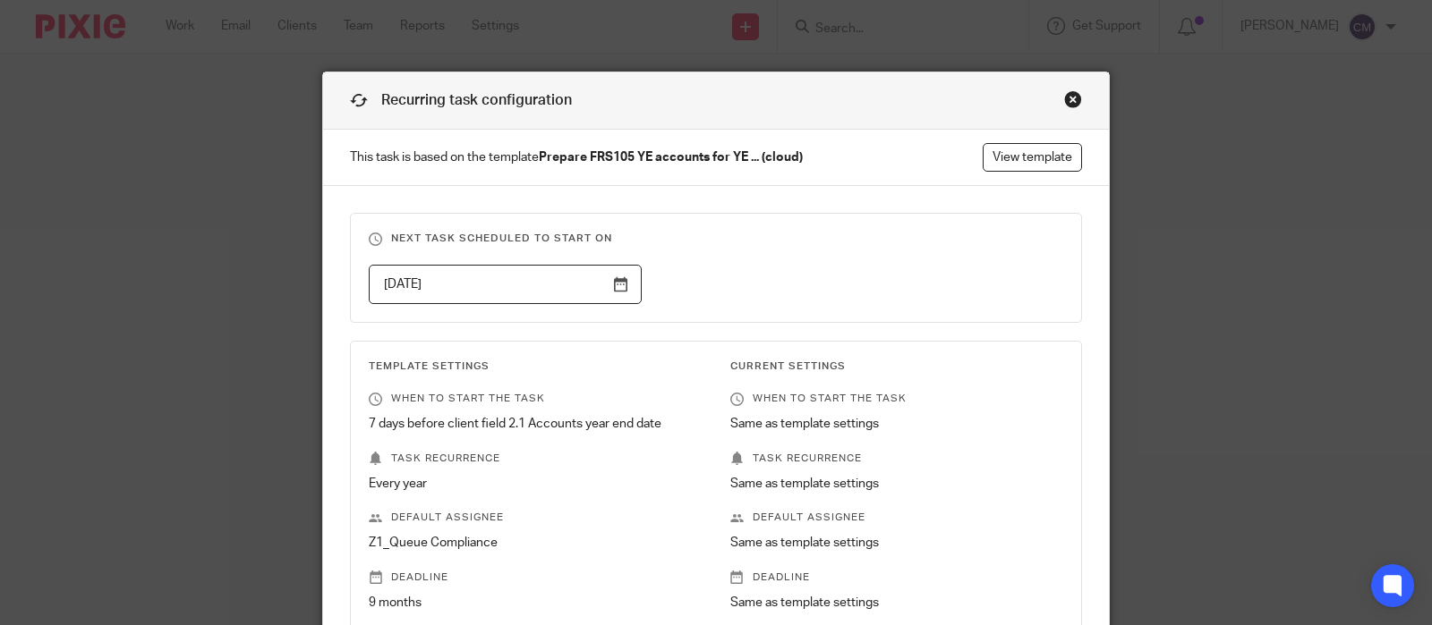
scroll to position [259, 0]
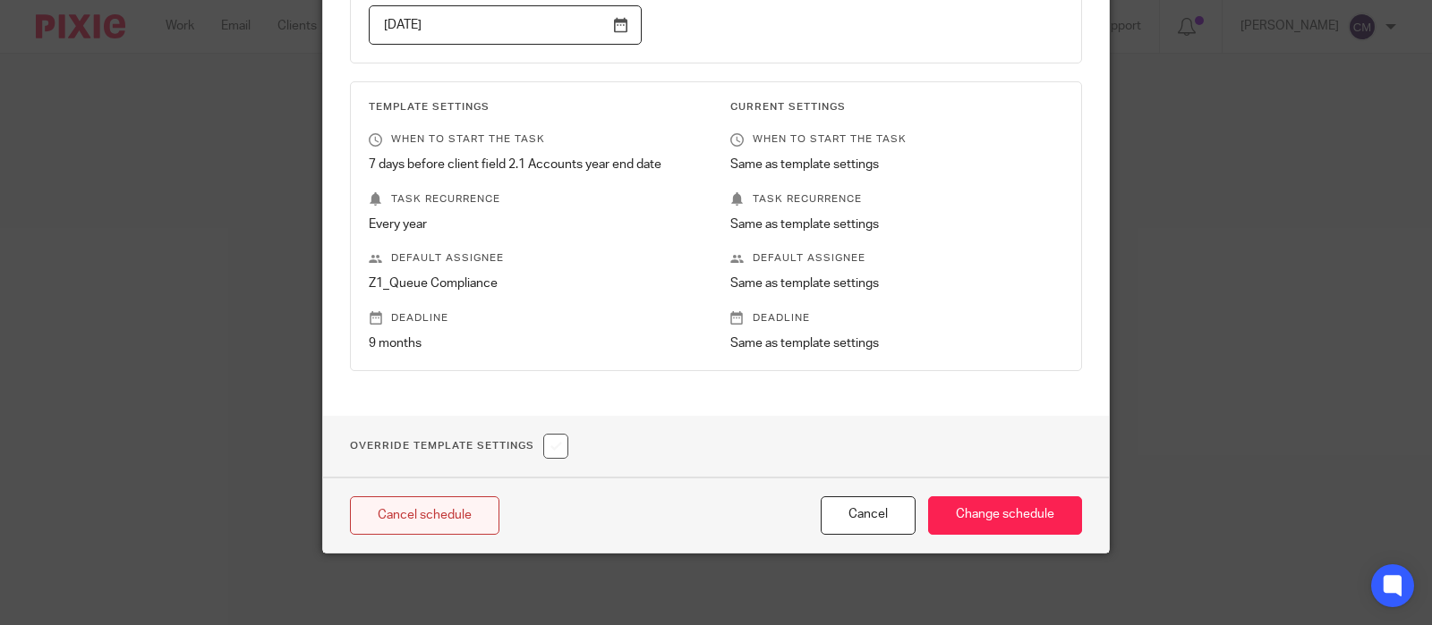
click at [423, 520] on link "Cancel schedule" at bounding box center [424, 516] width 149 height 38
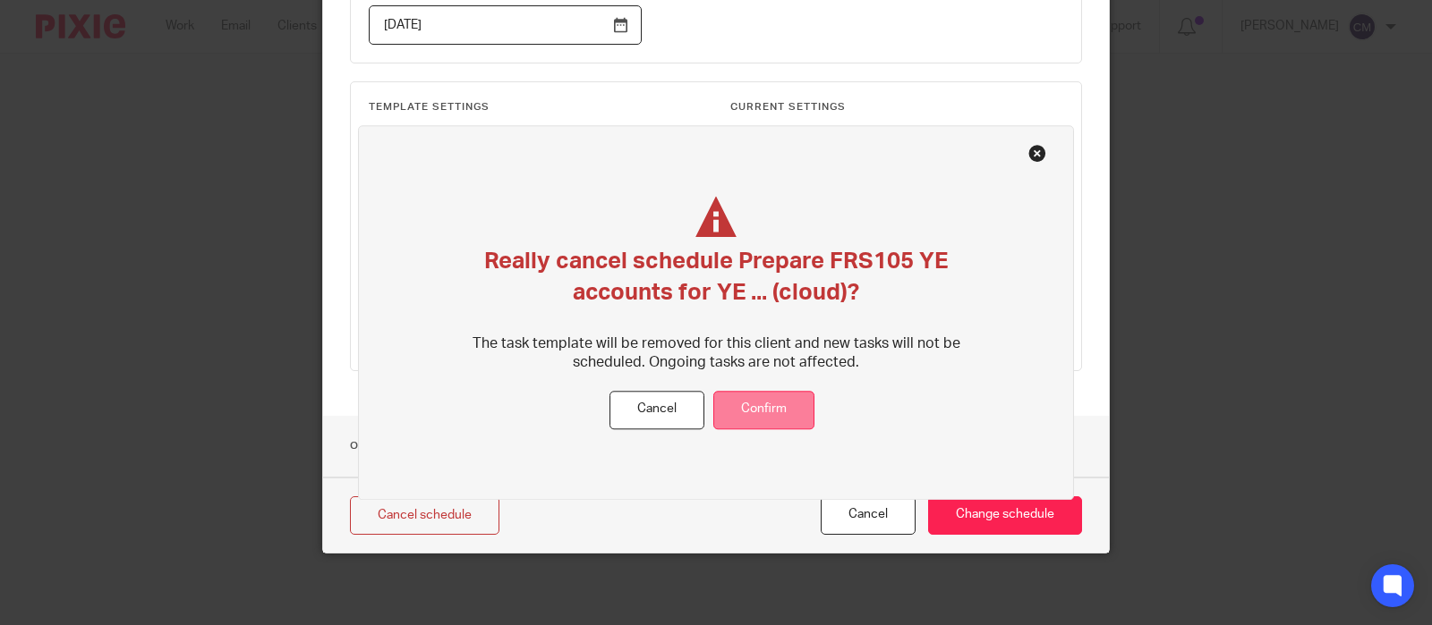
click at [763, 405] on button "Confirm" at bounding box center [763, 410] width 101 height 38
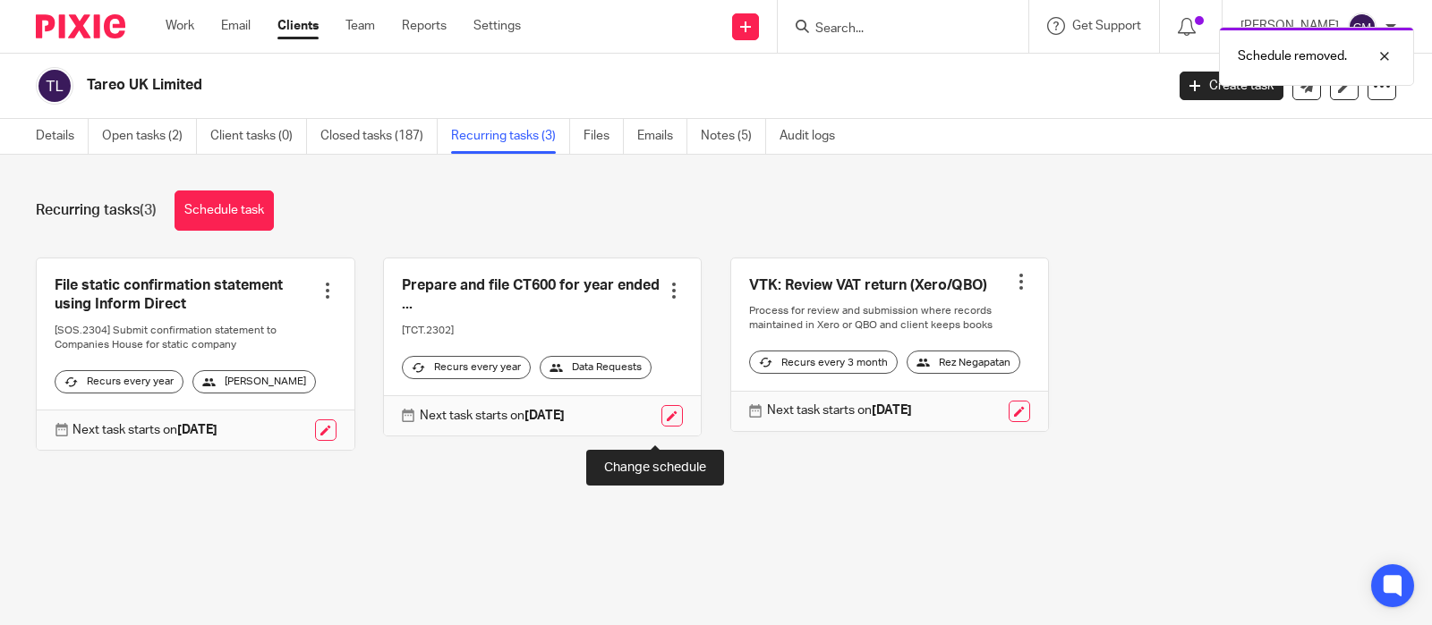
click at [661, 427] on link at bounding box center [671, 415] width 21 height 21
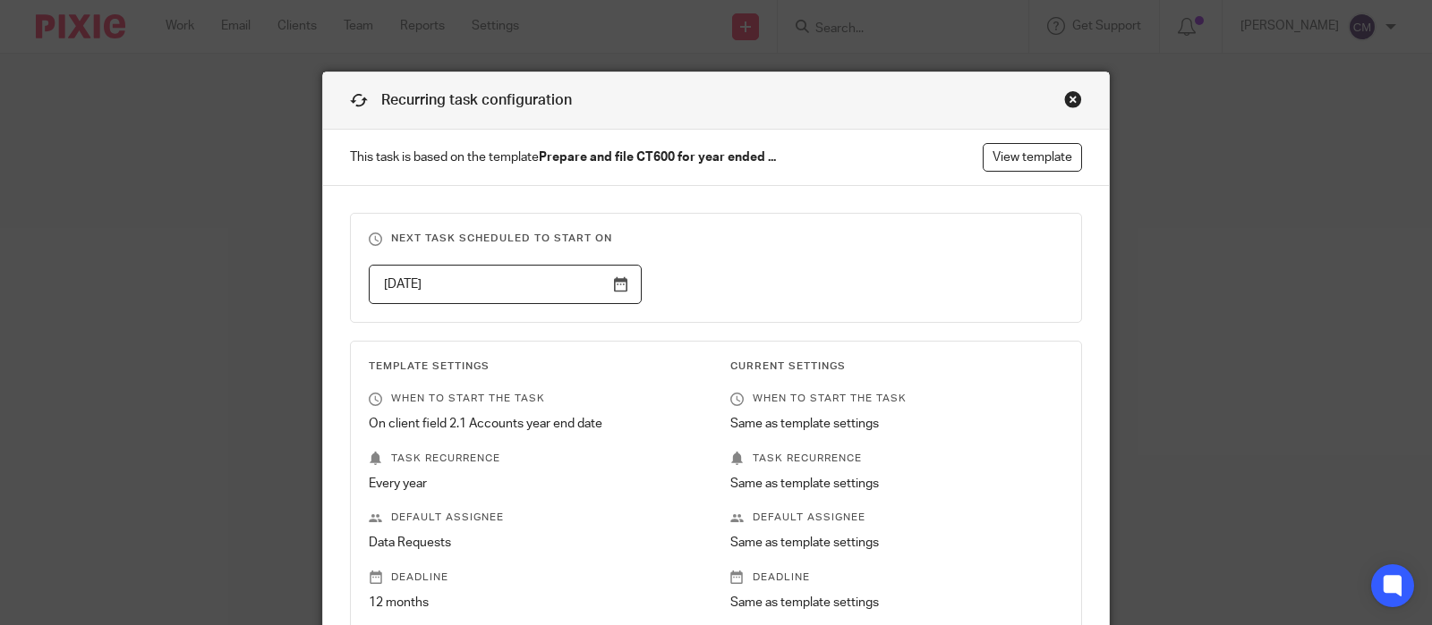
scroll to position [259, 0]
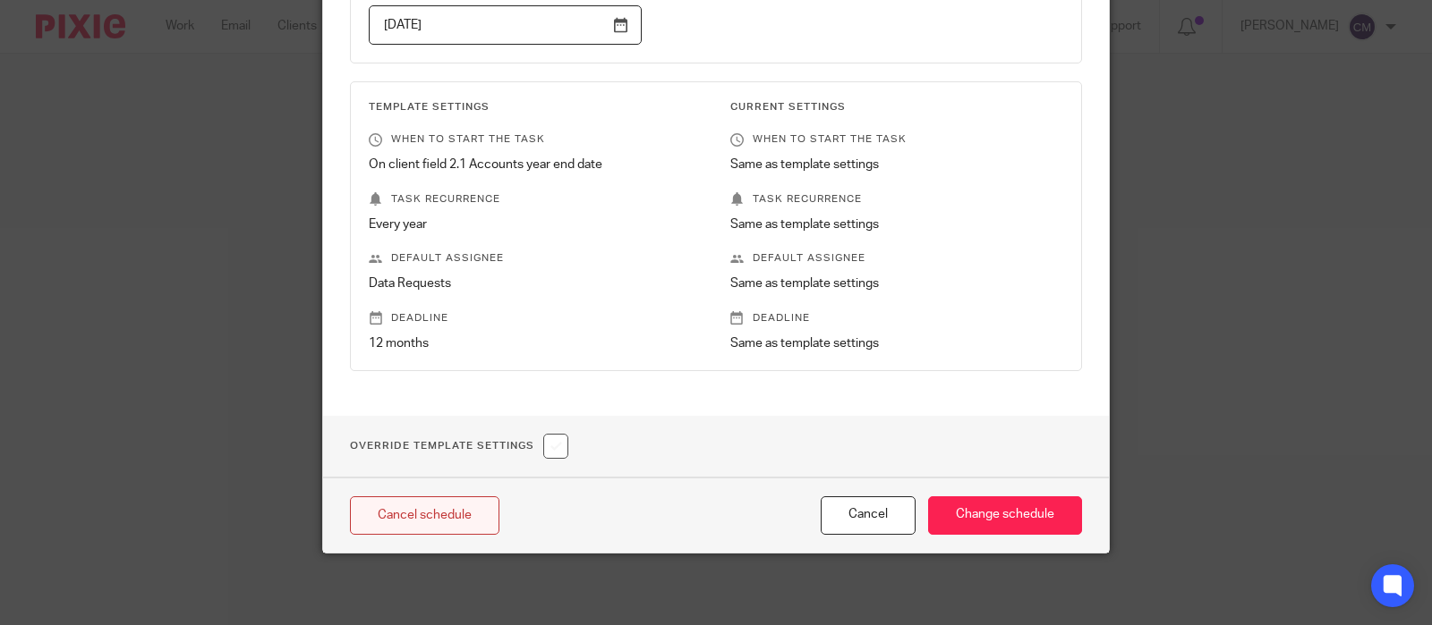
click at [429, 508] on link "Cancel schedule" at bounding box center [424, 516] width 149 height 38
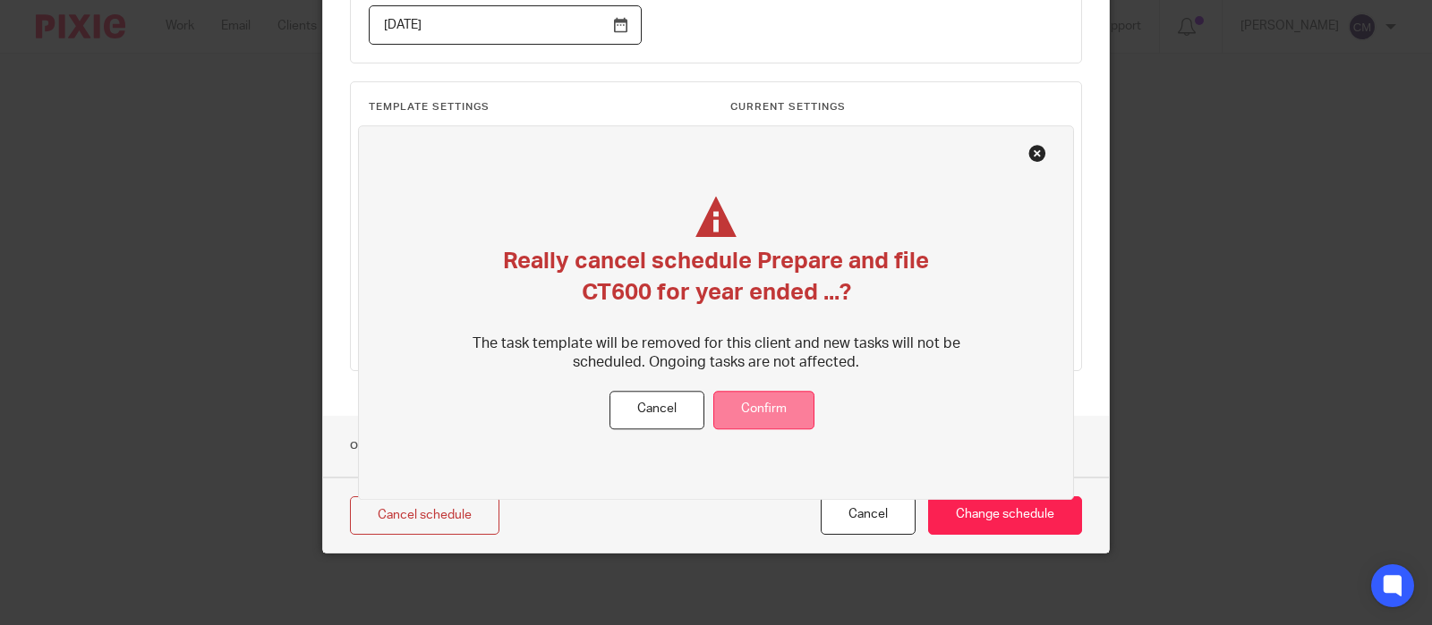
click at [764, 399] on button "Confirm" at bounding box center [763, 410] width 101 height 38
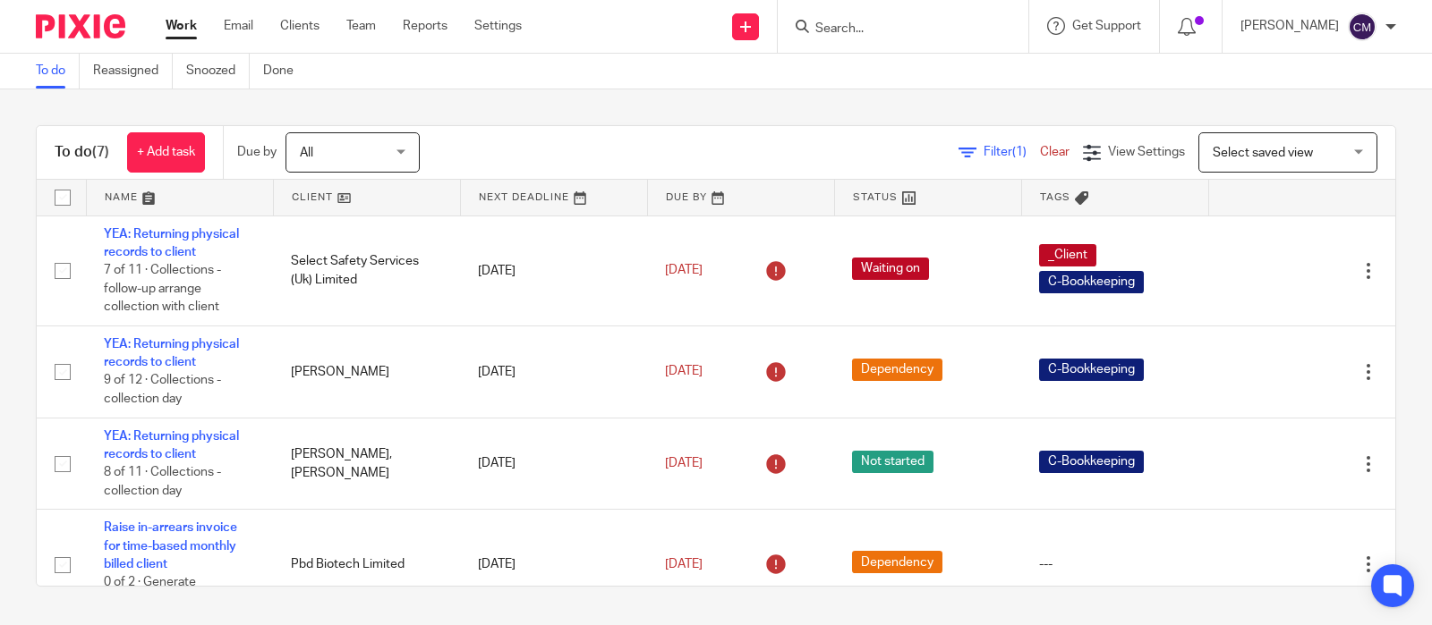
click at [890, 31] on input "Search" at bounding box center [893, 29] width 161 height 16
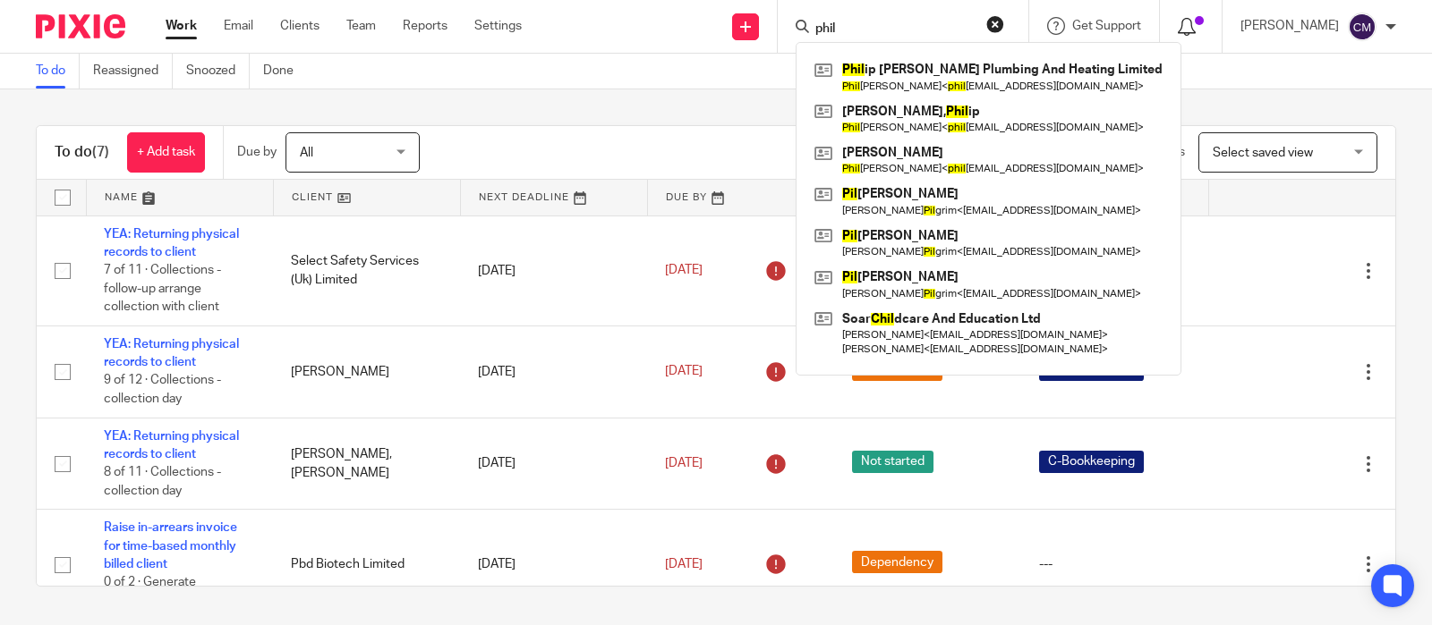
type input "phil"
click at [1144, 16] on div at bounding box center [1190, 26] width 26 height 20
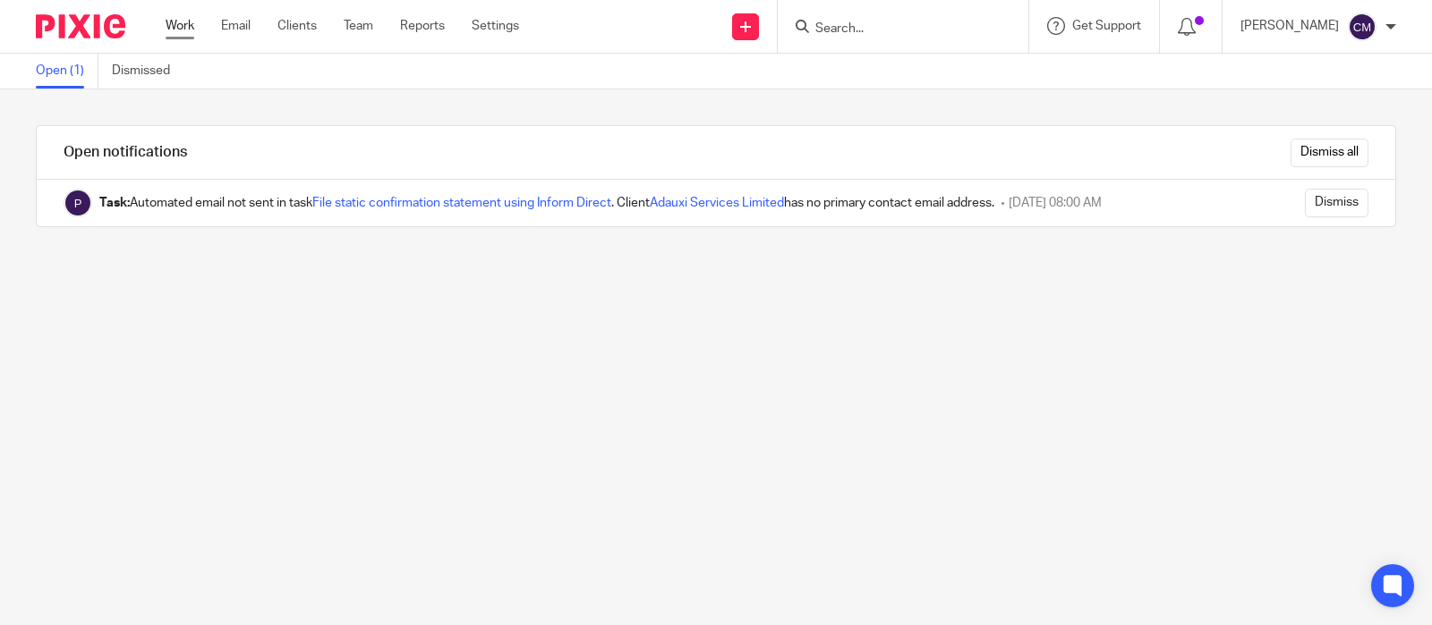
click at [177, 21] on link "Work" at bounding box center [180, 26] width 29 height 18
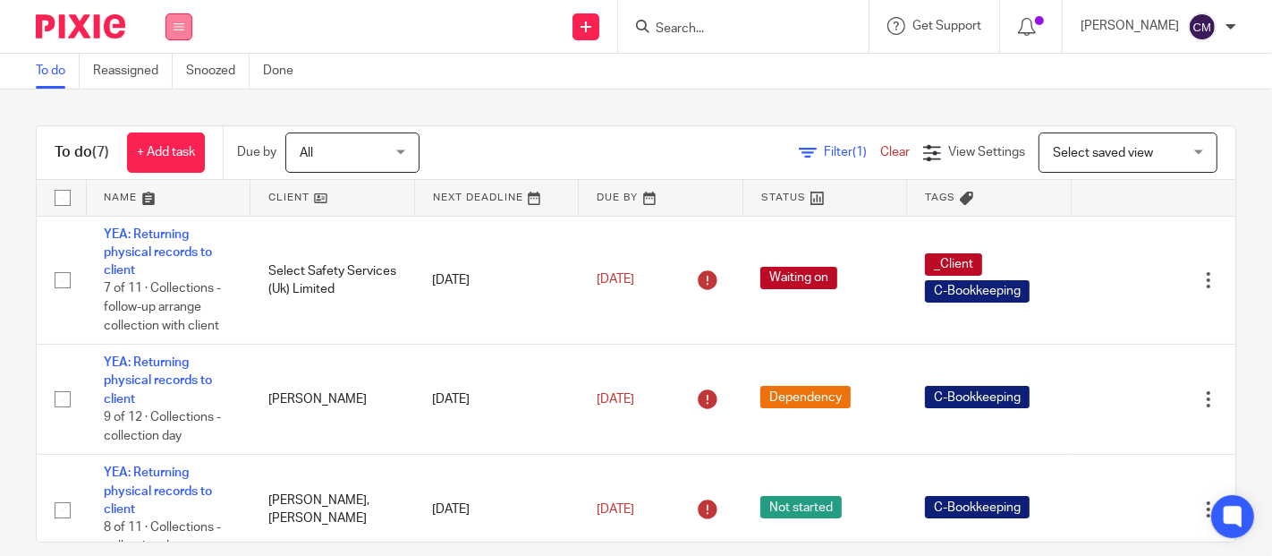
click at [166, 17] on button at bounding box center [179, 26] width 27 height 27
click at [179, 77] on link "Work" at bounding box center [170, 83] width 31 height 13
